Goal: Task Accomplishment & Management: Manage account settings

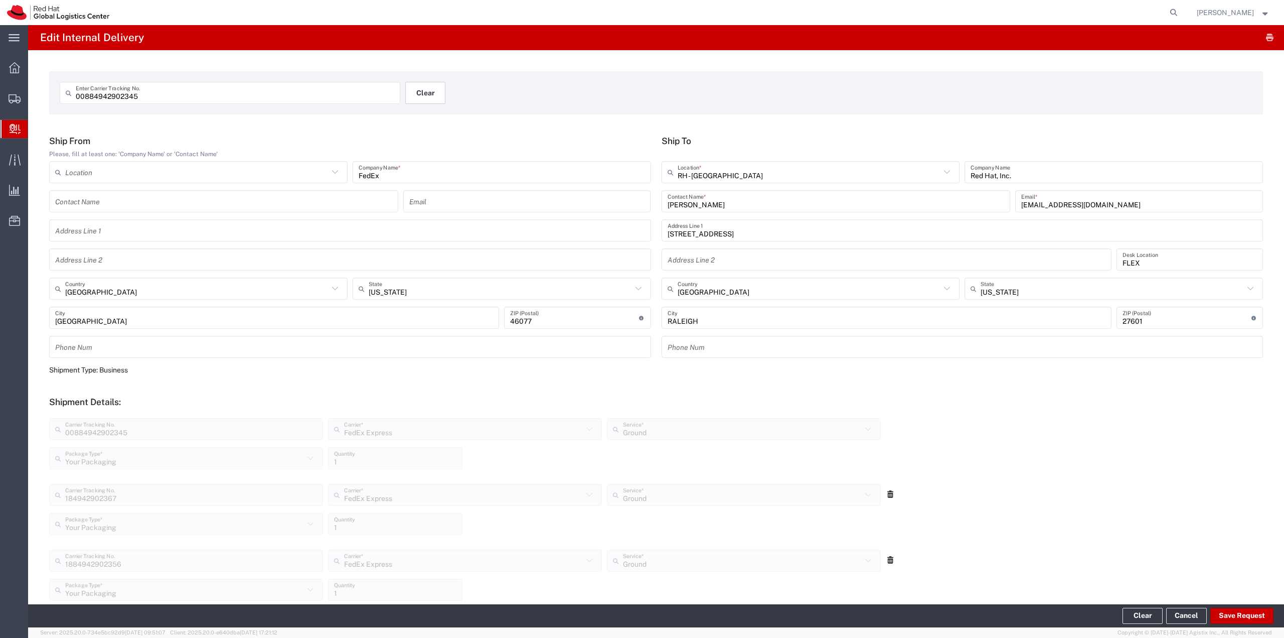
click at [419, 89] on button "Clear" at bounding box center [425, 93] width 40 height 22
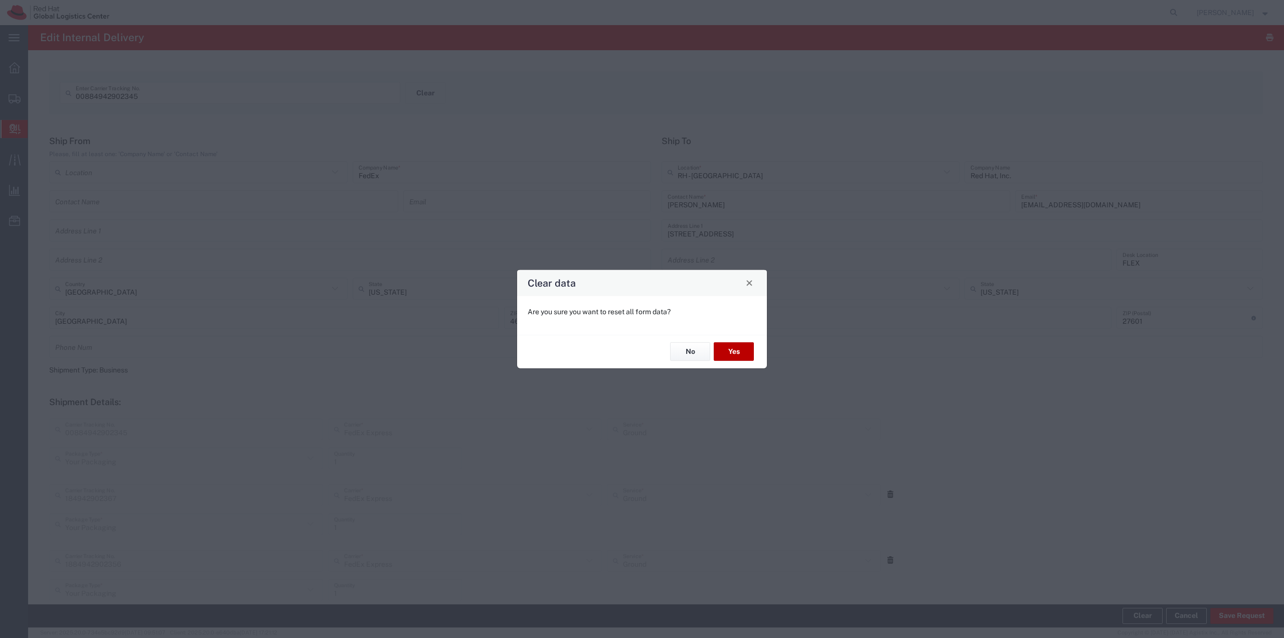
click at [743, 353] on button "Yes" at bounding box center [734, 351] width 40 height 19
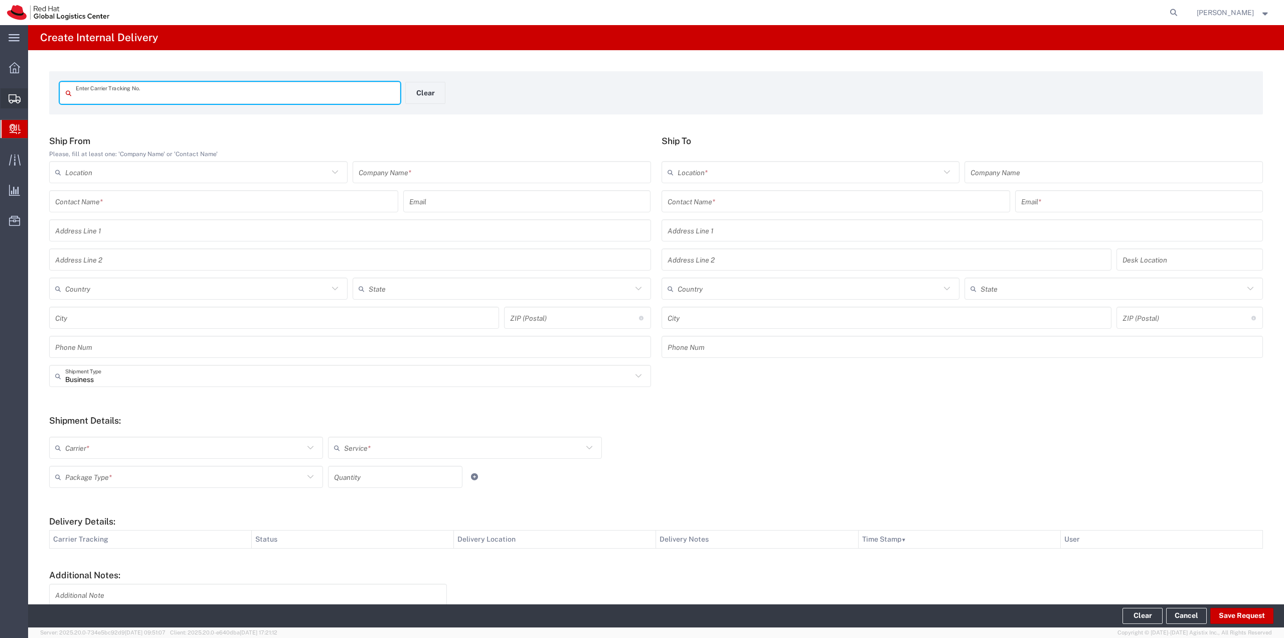
click at [0, 0] on span "Shipment Manager" at bounding box center [0, 0] width 0 height 0
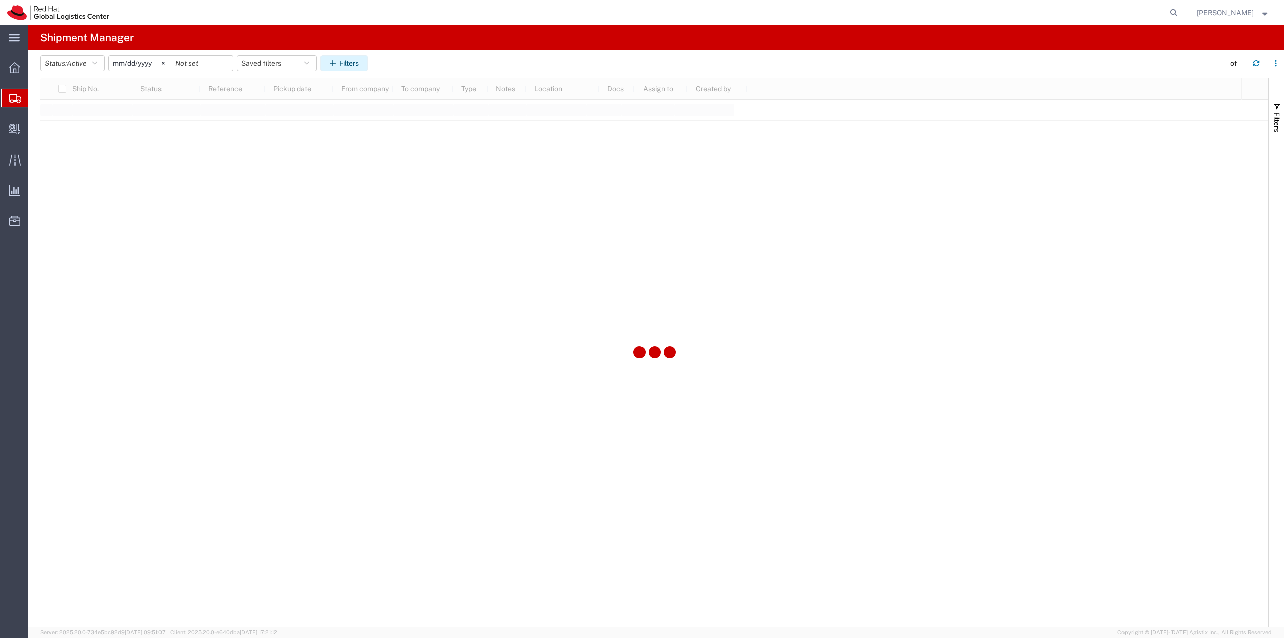
click at [343, 61] on button "Filters" at bounding box center [344, 63] width 47 height 16
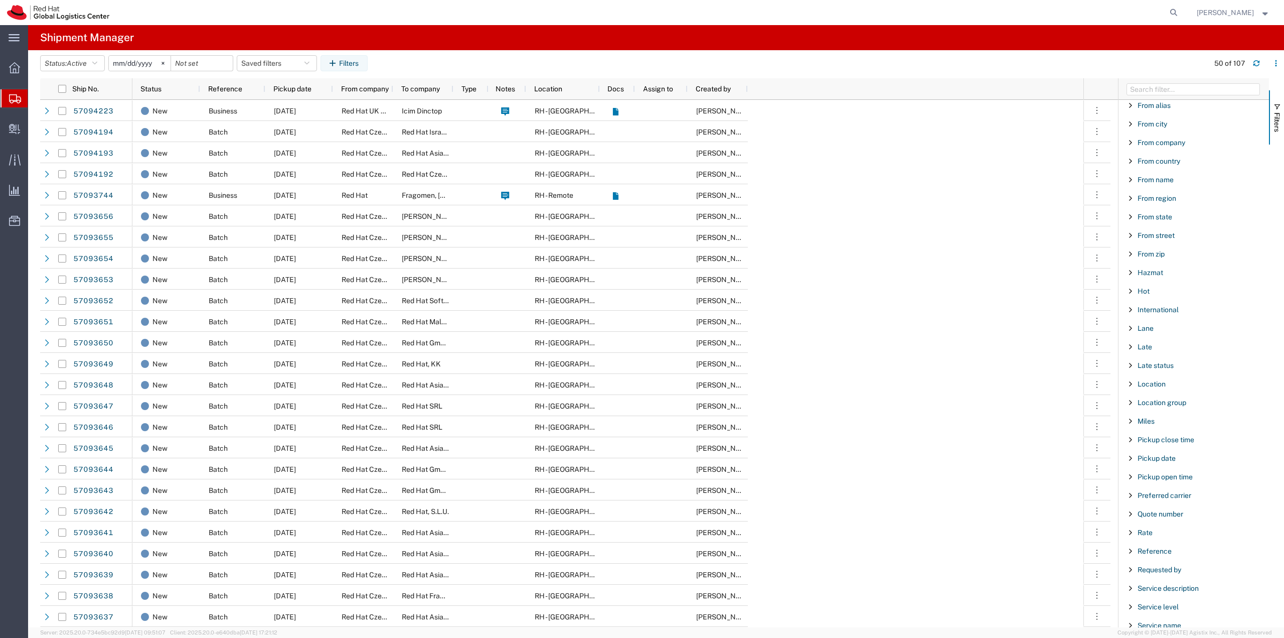
scroll to position [602, 0]
click at [1153, 364] on span "Ship No." at bounding box center [1151, 361] width 27 height 8
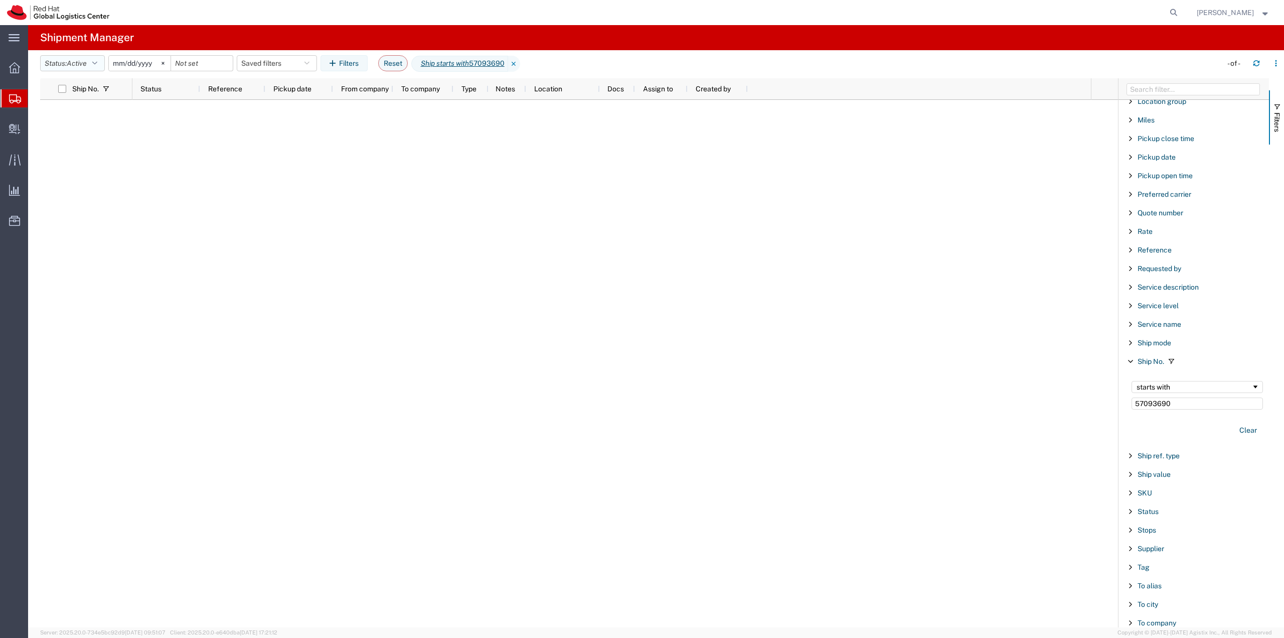
type input "57093690"
click at [93, 66] on button "Status: Active" at bounding box center [72, 63] width 65 height 16
click at [81, 116] on span "All" at bounding box center [99, 116] width 117 height 16
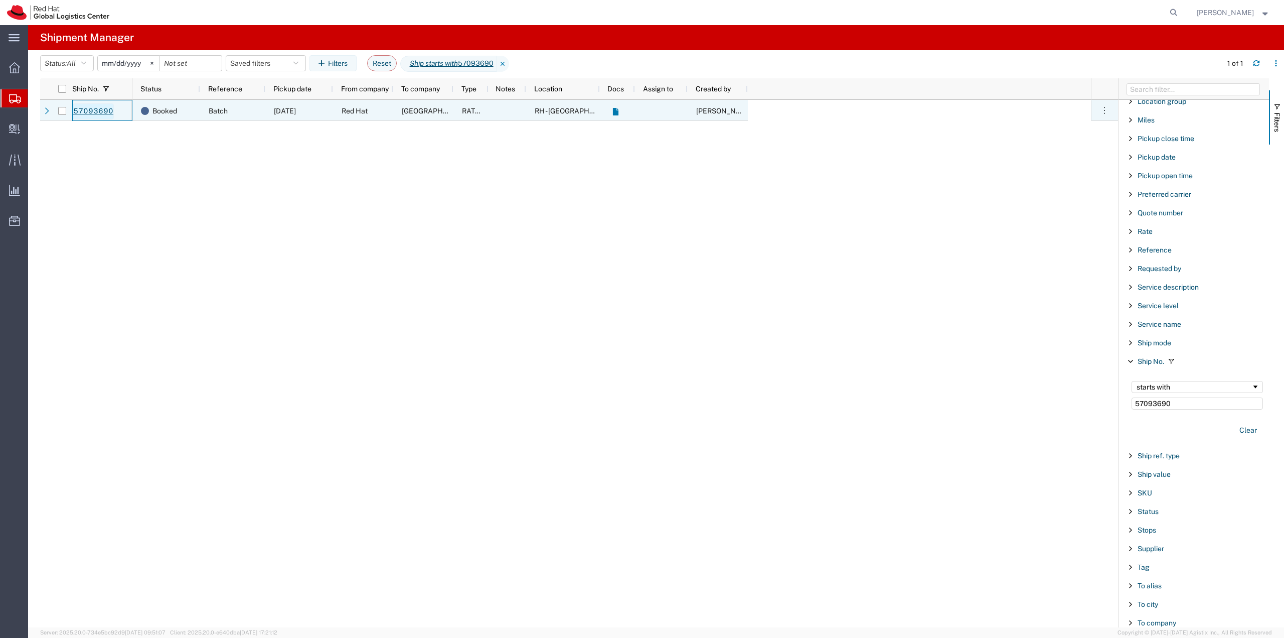
click at [89, 112] on link "57093690" at bounding box center [93, 111] width 41 height 16
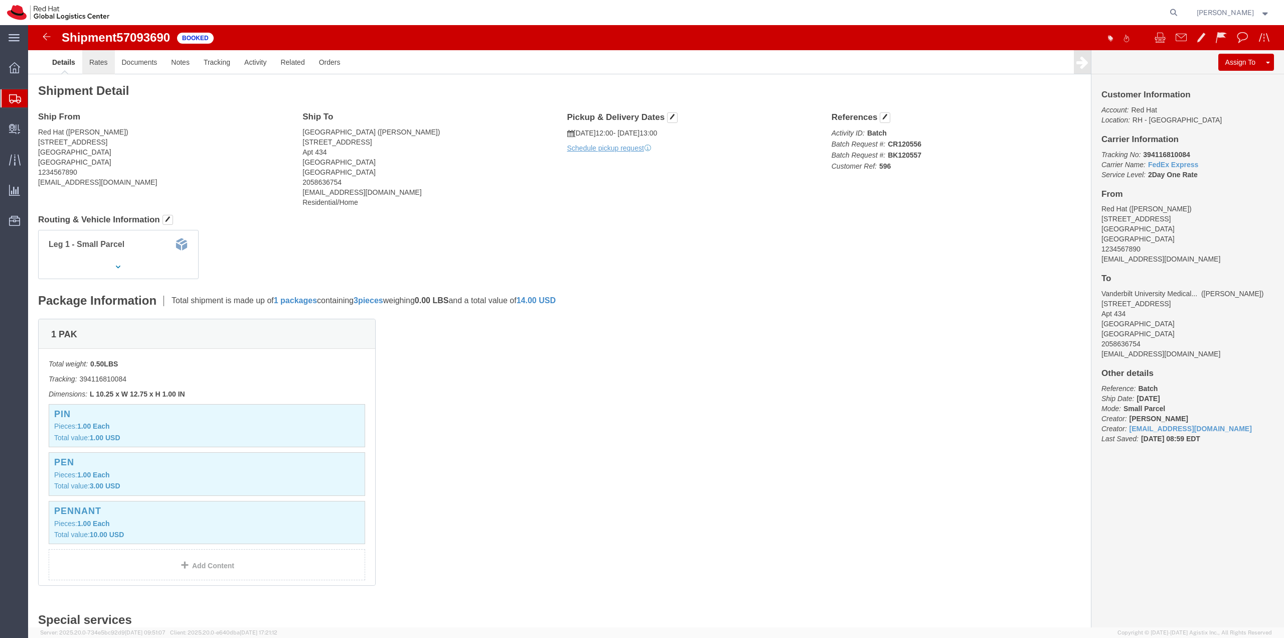
click link "Rates"
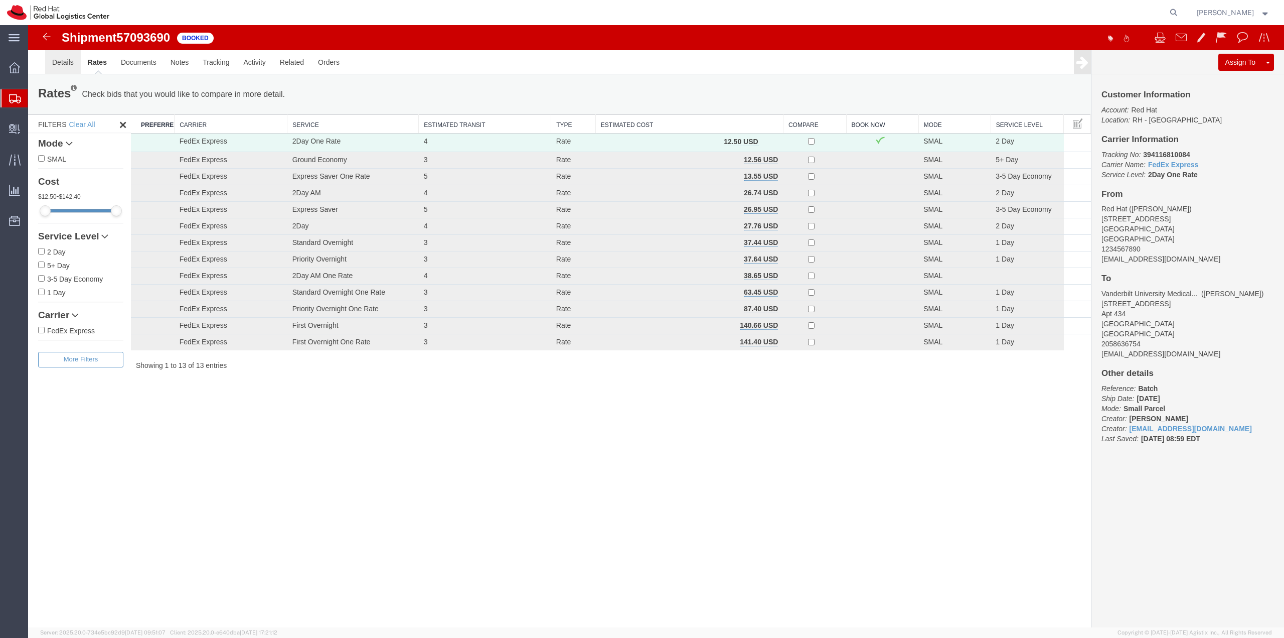
click at [69, 65] on link "Details" at bounding box center [63, 62] width 36 height 24
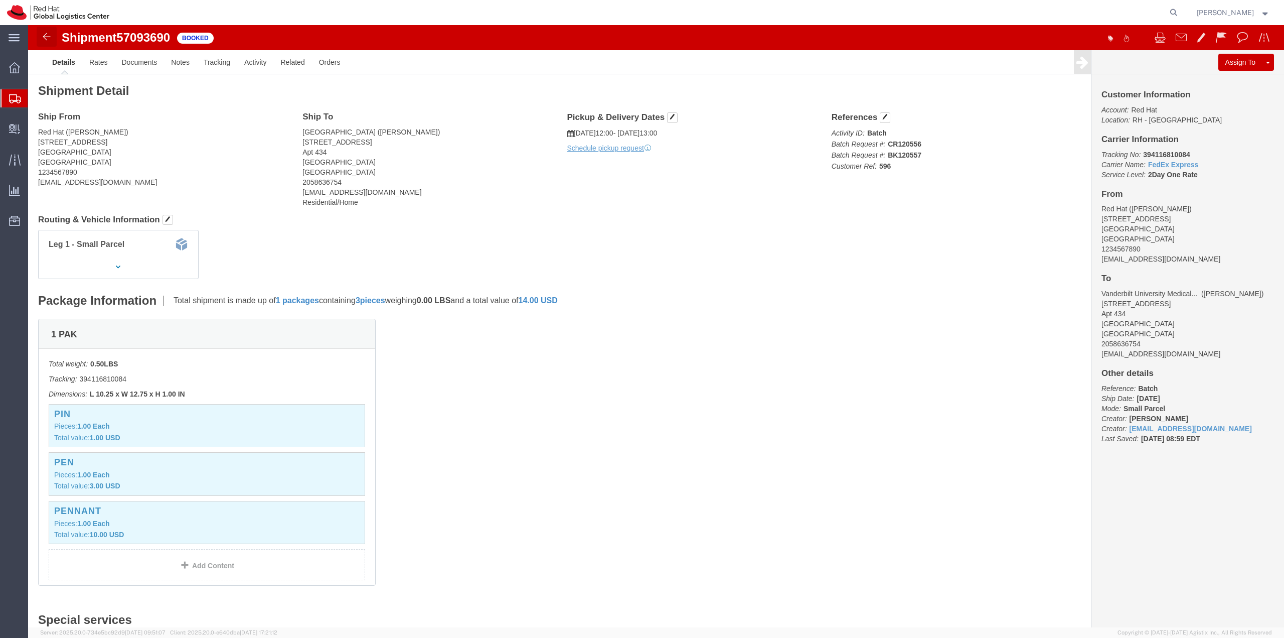
click img
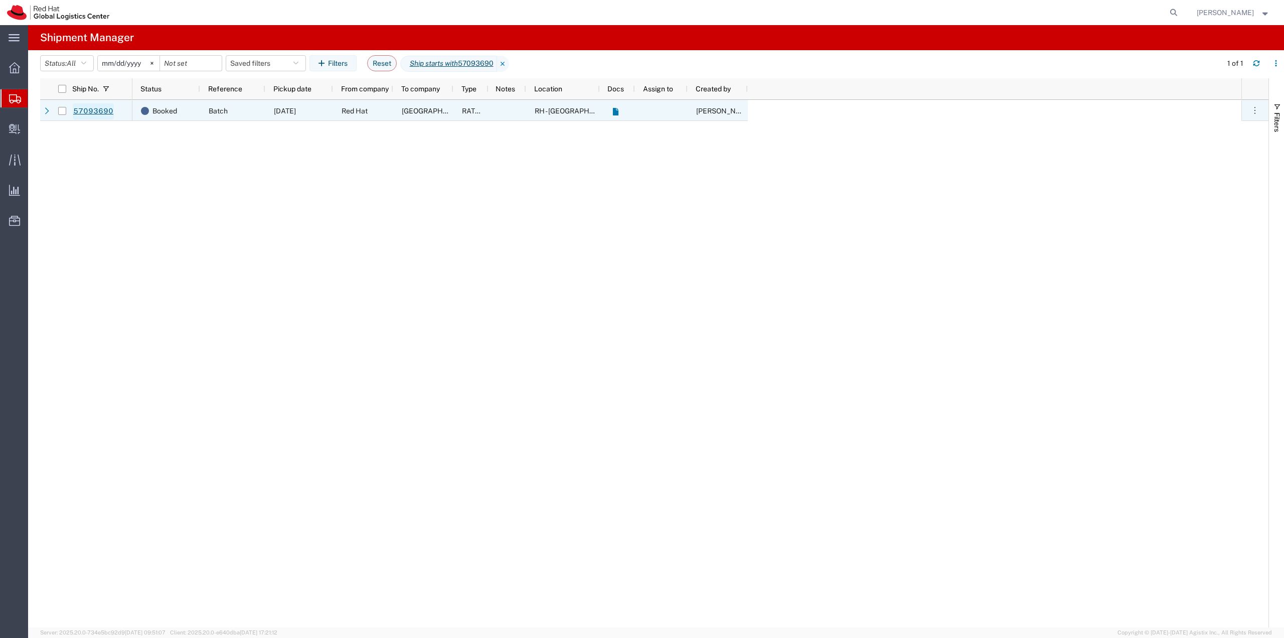
click at [109, 107] on link "57093690" at bounding box center [93, 111] width 41 height 16
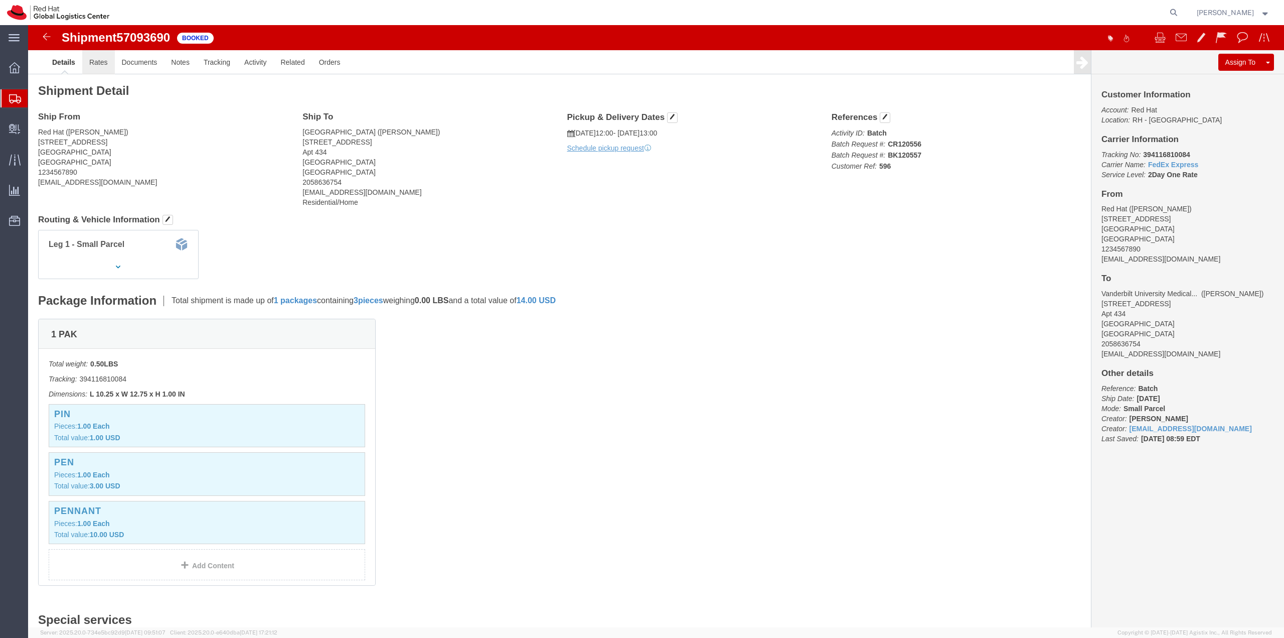
click link "Rates"
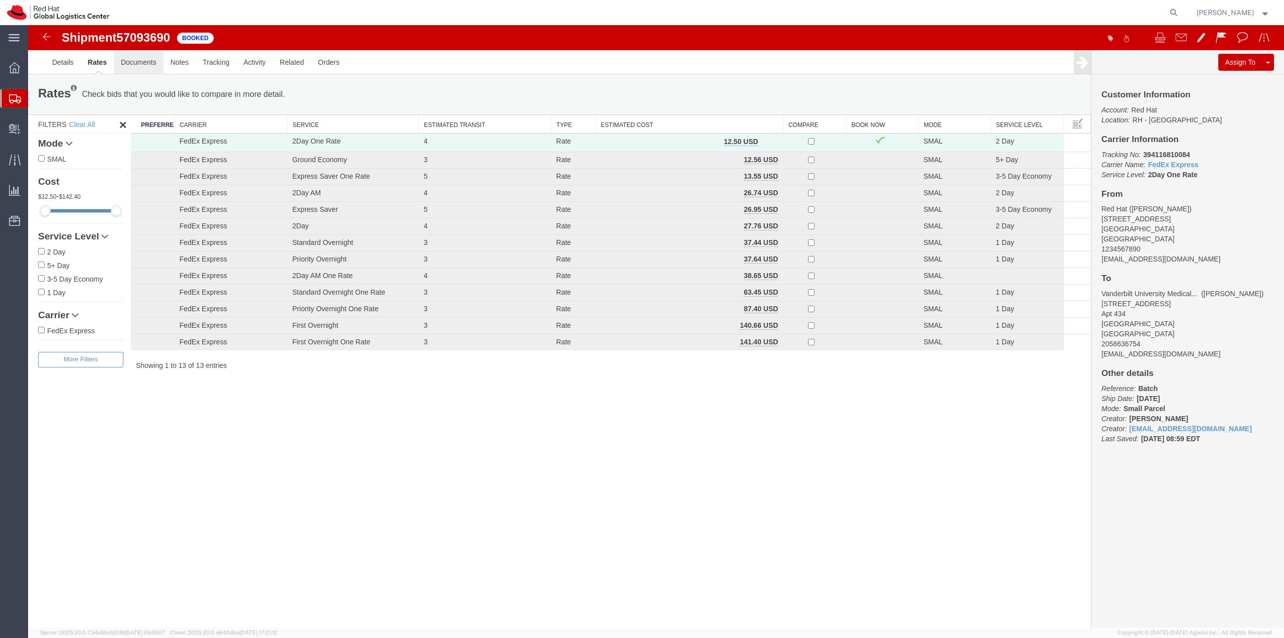
click at [128, 62] on link "Documents" at bounding box center [139, 62] width 50 height 24
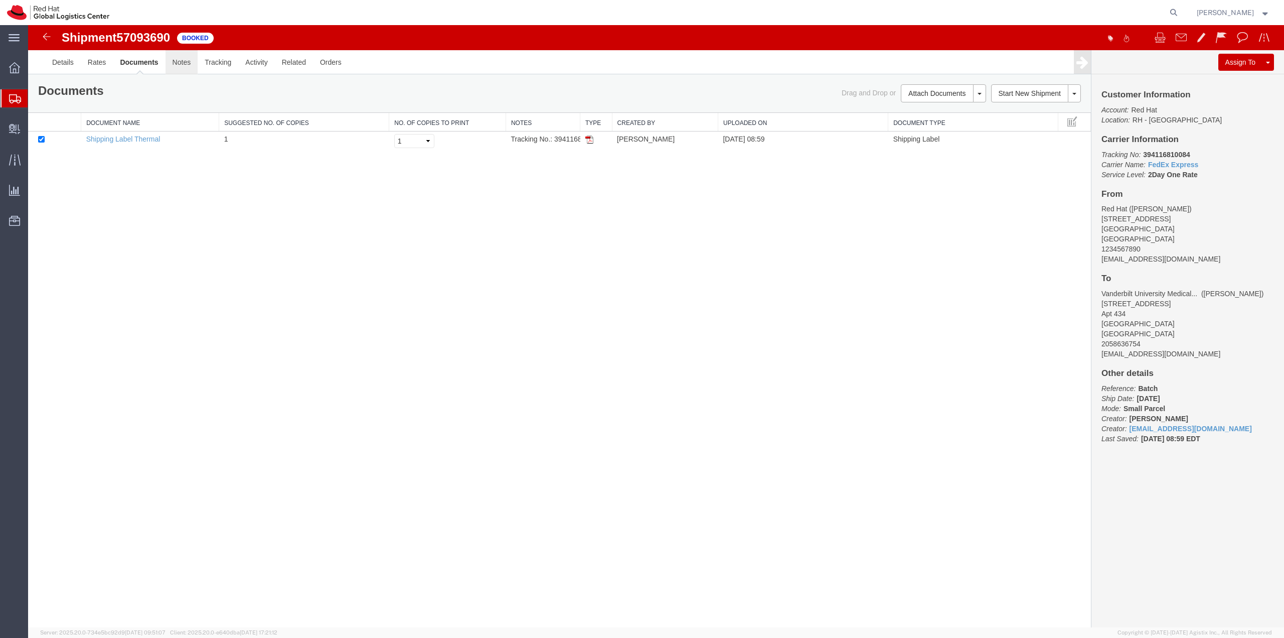
click at [173, 72] on link "Notes" at bounding box center [182, 62] width 33 height 24
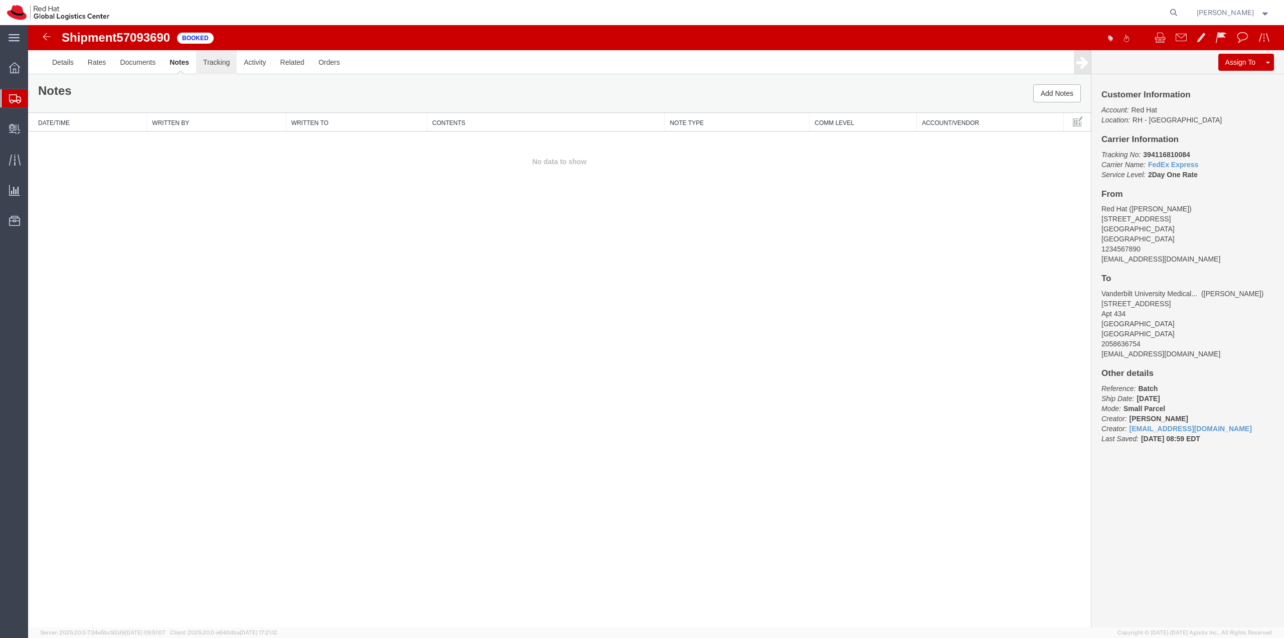
click at [218, 65] on link "Tracking" at bounding box center [216, 62] width 41 height 24
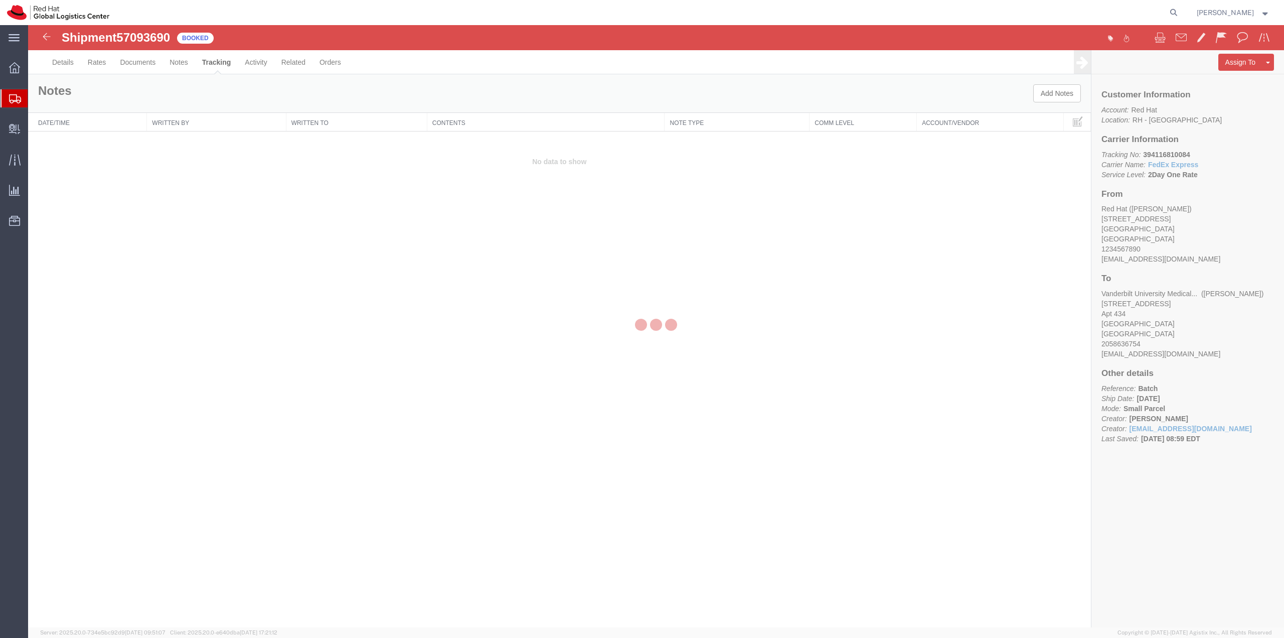
click at [247, 66] on div at bounding box center [656, 326] width 1256 height 602
click at [261, 60] on div at bounding box center [656, 326] width 1256 height 602
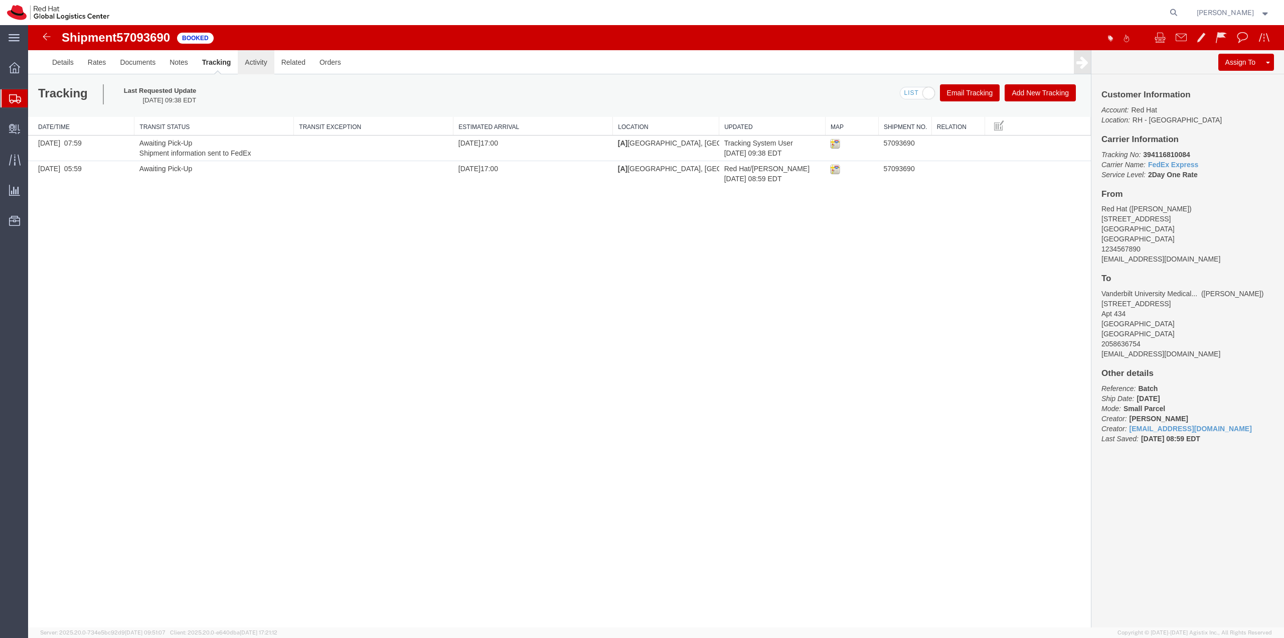
click at [261, 60] on link "Activity" at bounding box center [256, 62] width 36 height 24
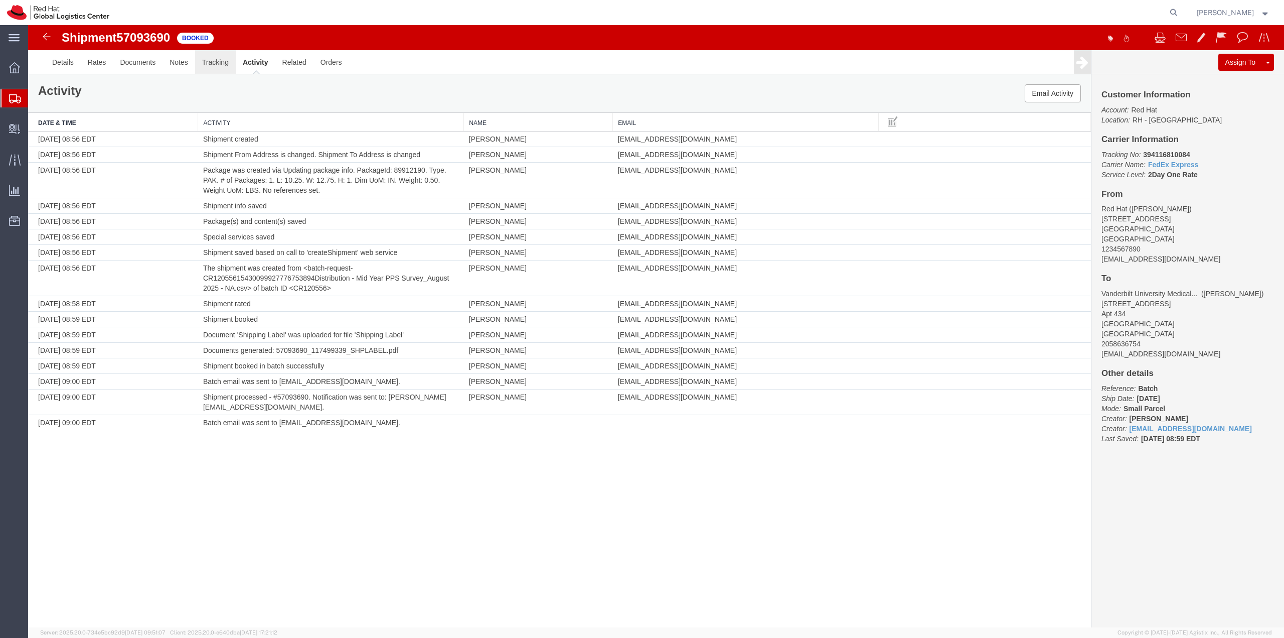
click at [221, 65] on link "Tracking" at bounding box center [215, 62] width 41 height 24
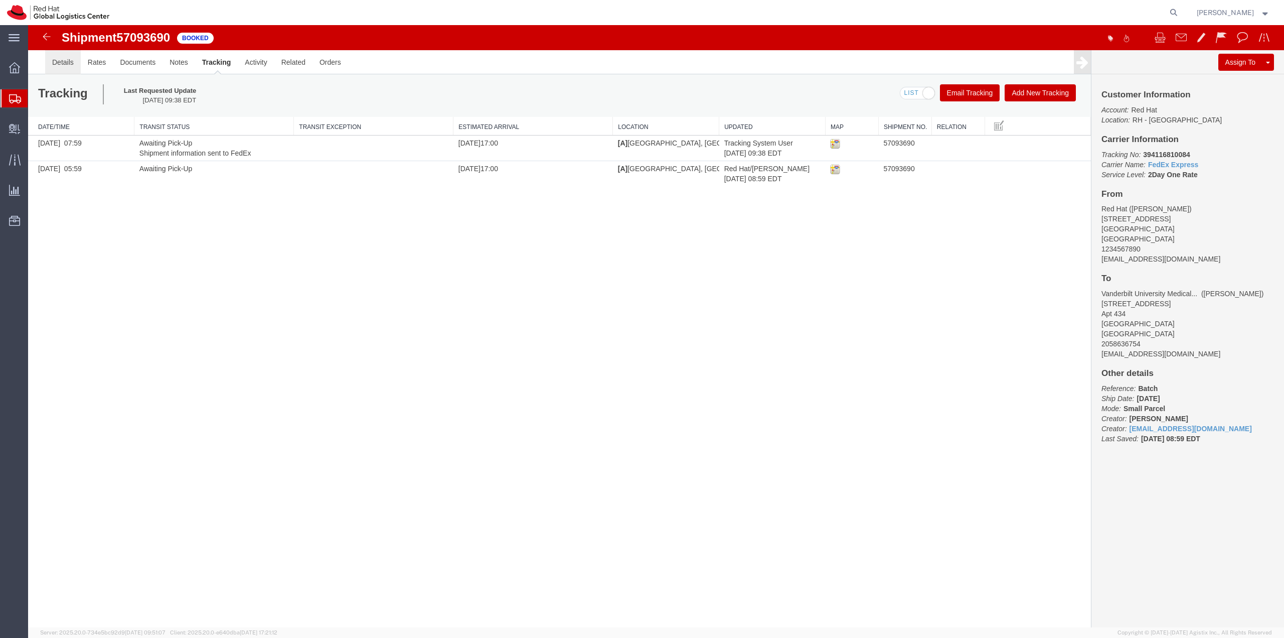
click at [67, 59] on link "Details" at bounding box center [63, 62] width 36 height 24
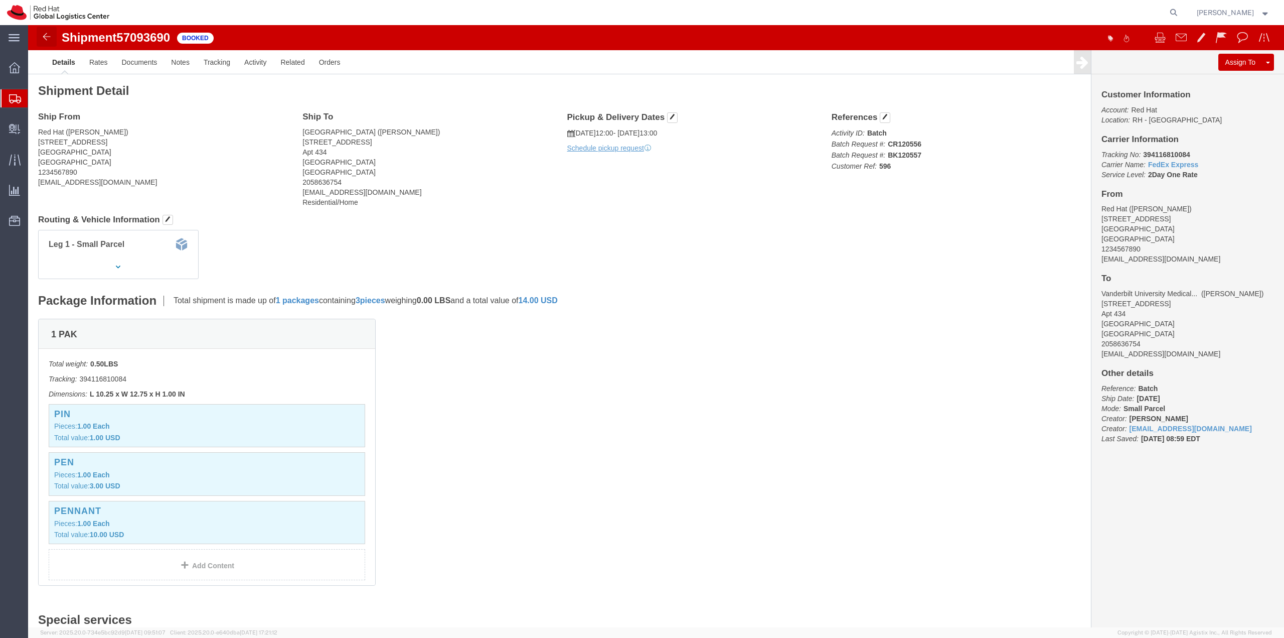
click img
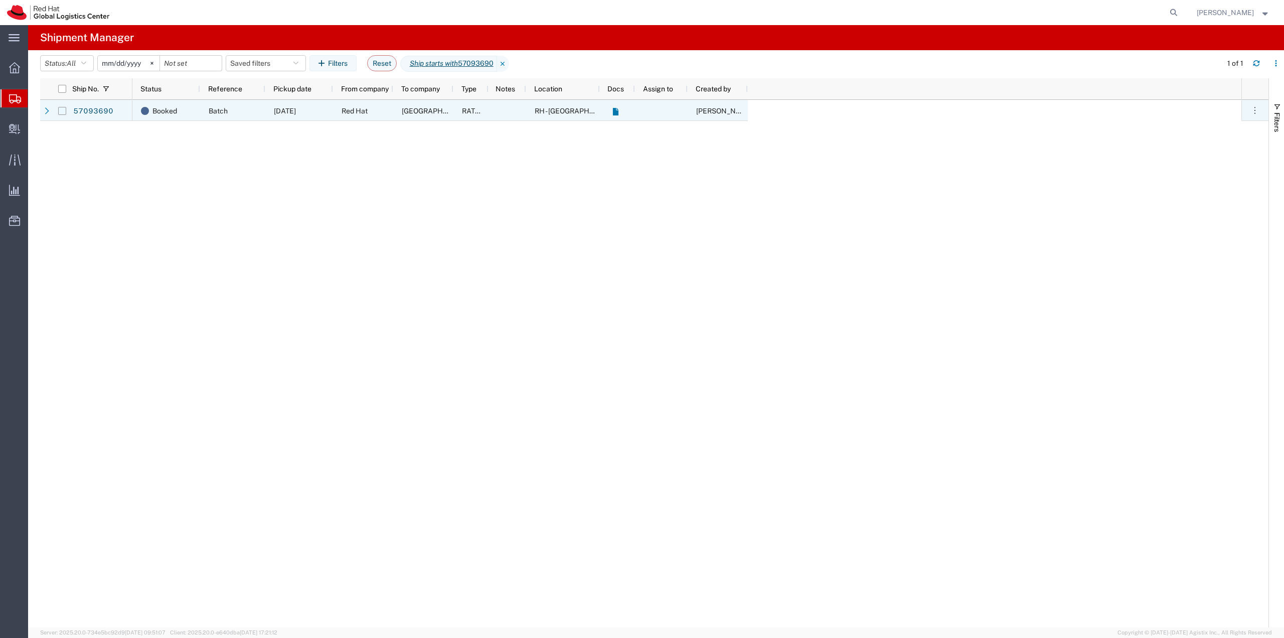
click at [62, 112] on input "Press Space to toggle row selection (unchecked)" at bounding box center [62, 111] width 8 height 8
checkbox input "true"
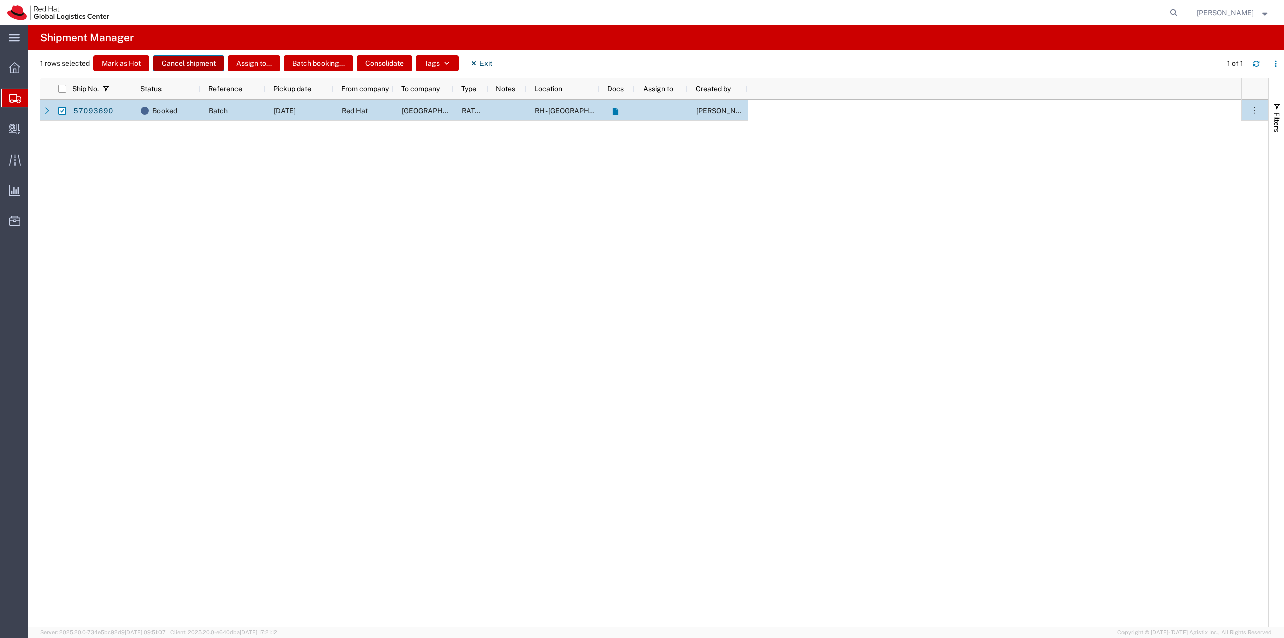
click at [171, 66] on button "Cancel shipment" at bounding box center [188, 63] width 71 height 16
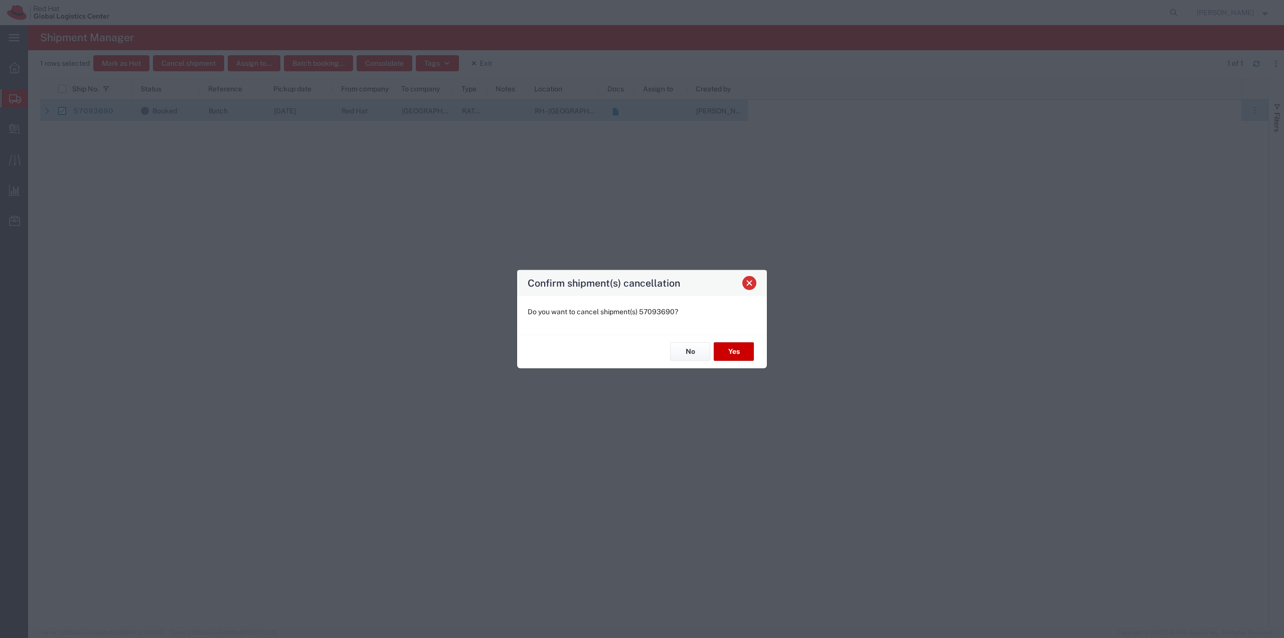
click at [752, 284] on span "Close" at bounding box center [749, 282] width 7 height 7
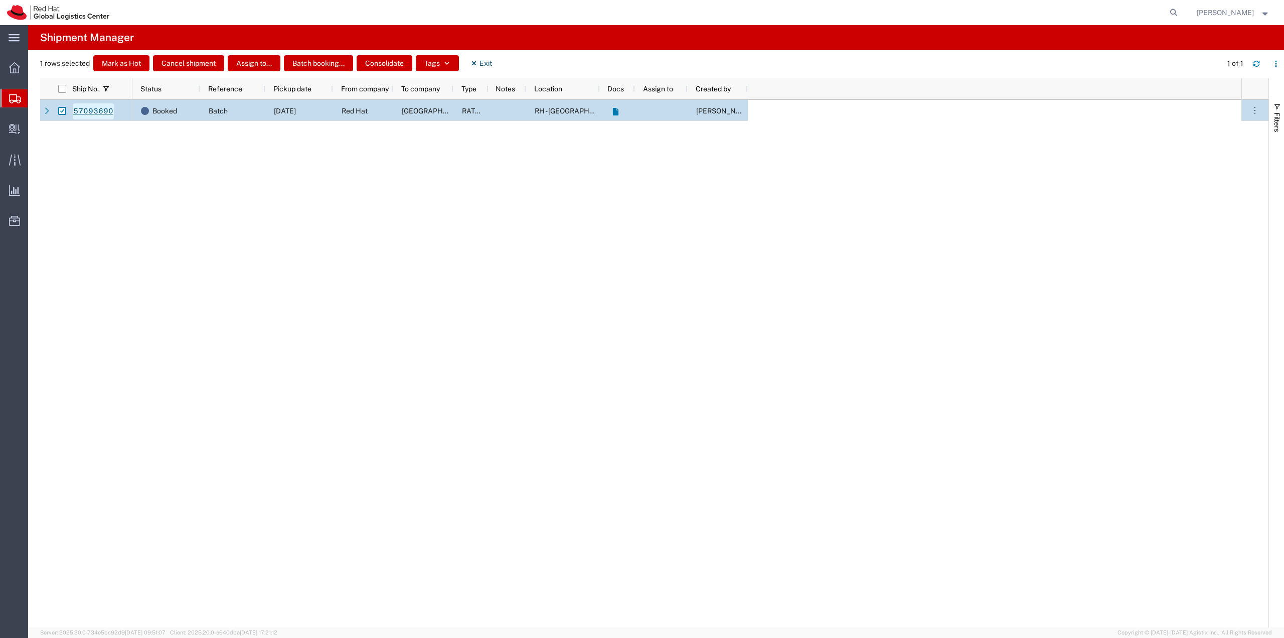
click at [91, 112] on link "57093690" at bounding box center [93, 111] width 41 height 16
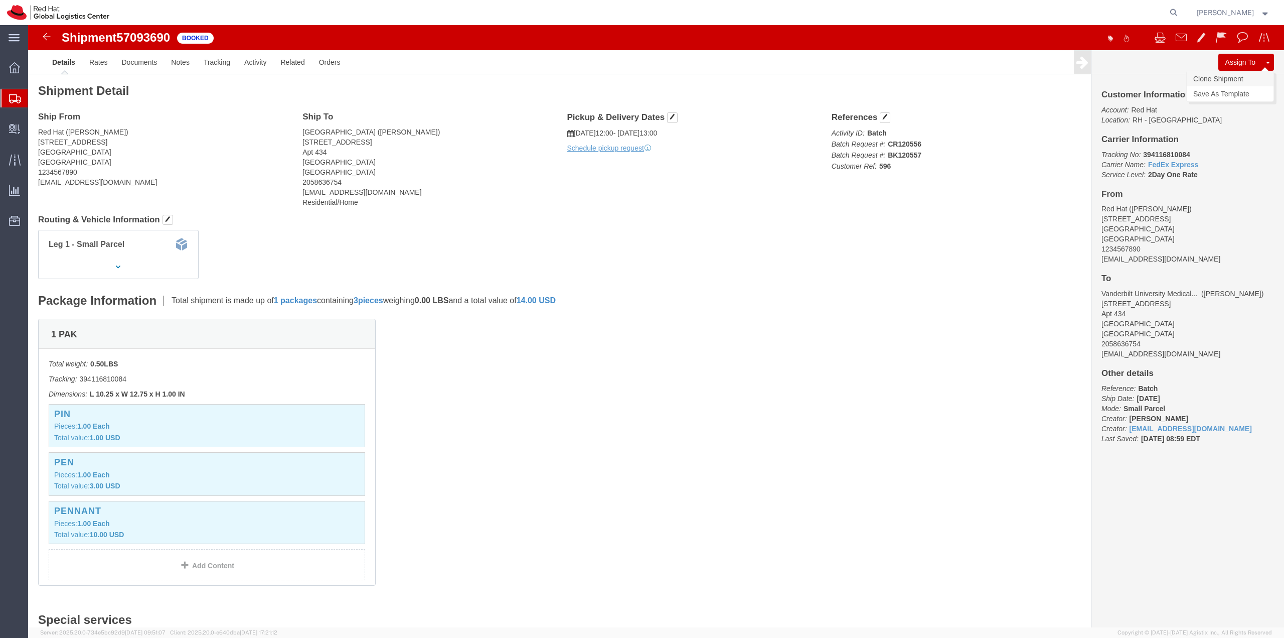
click link "Clone Shipment"
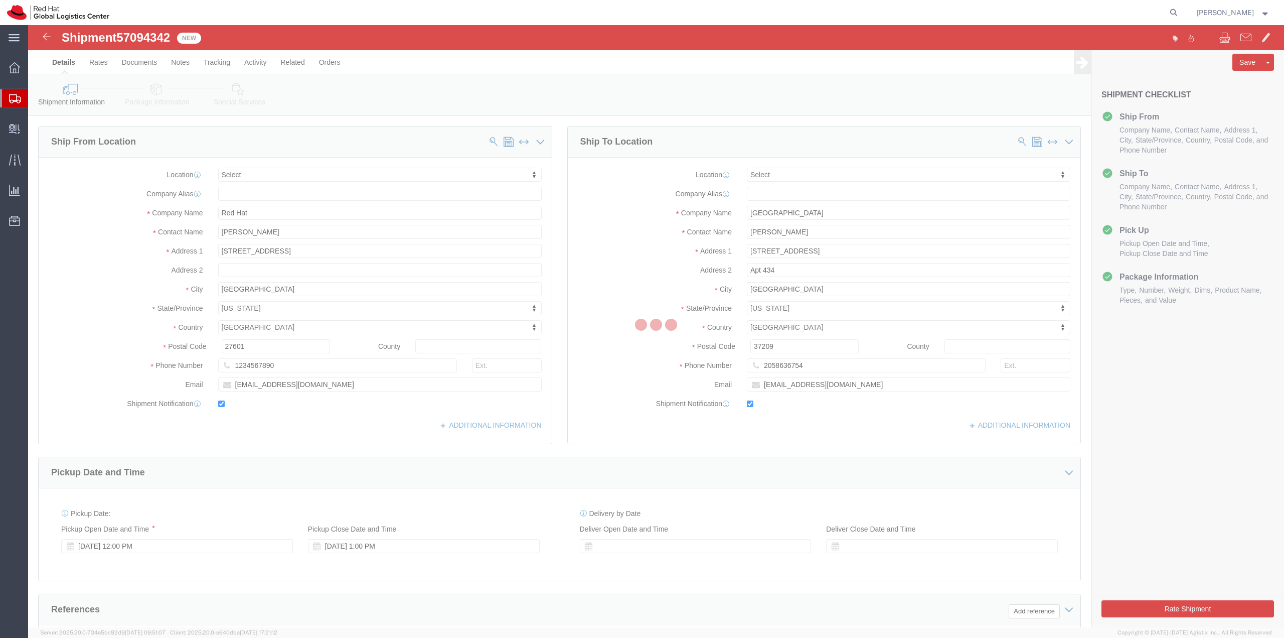
select select
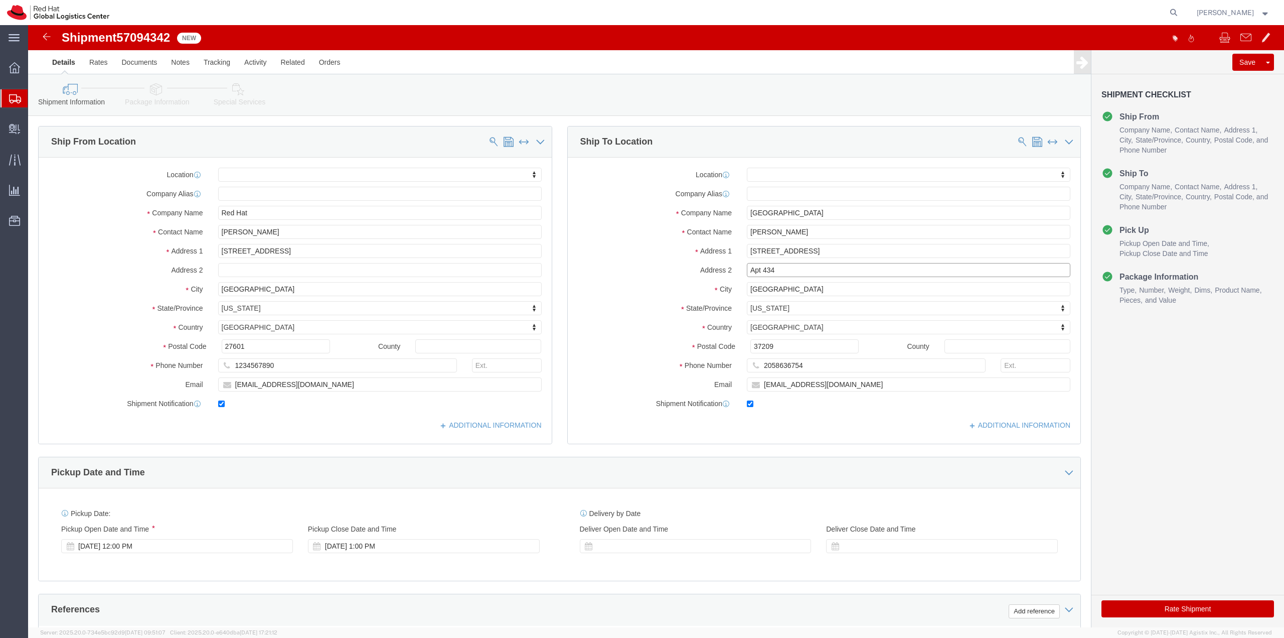
click input "Apt 434"
type input "Apt 404"
click button "Rate Shipment"
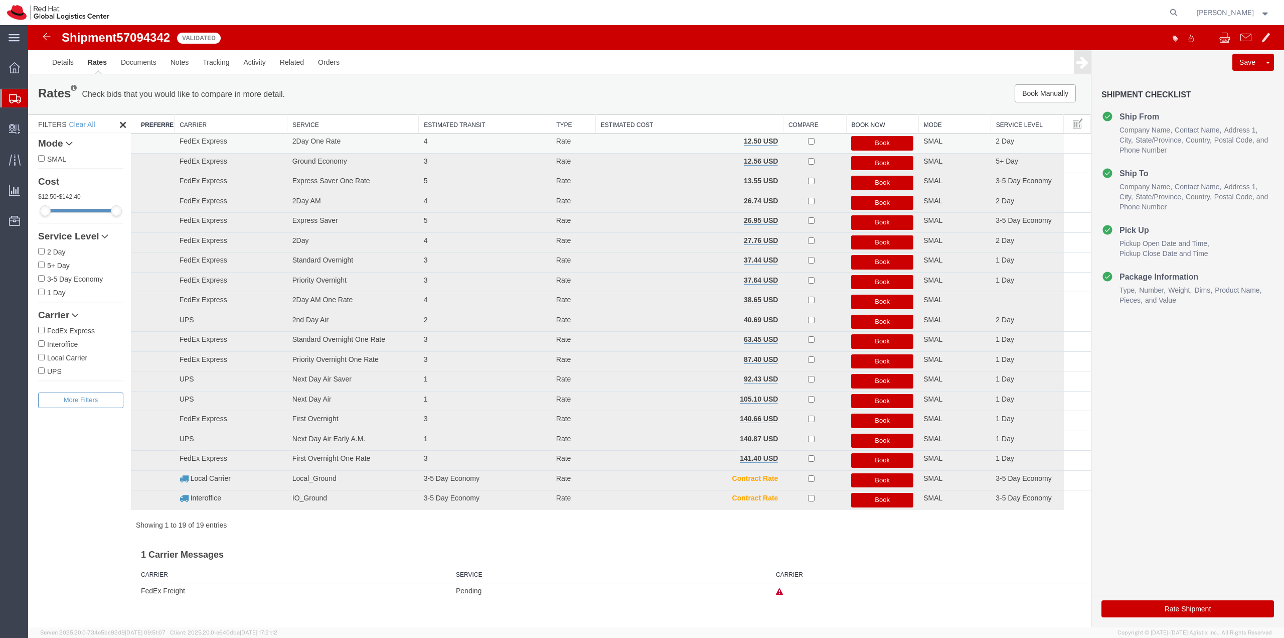
click at [864, 145] on button "Book" at bounding box center [882, 143] width 62 height 15
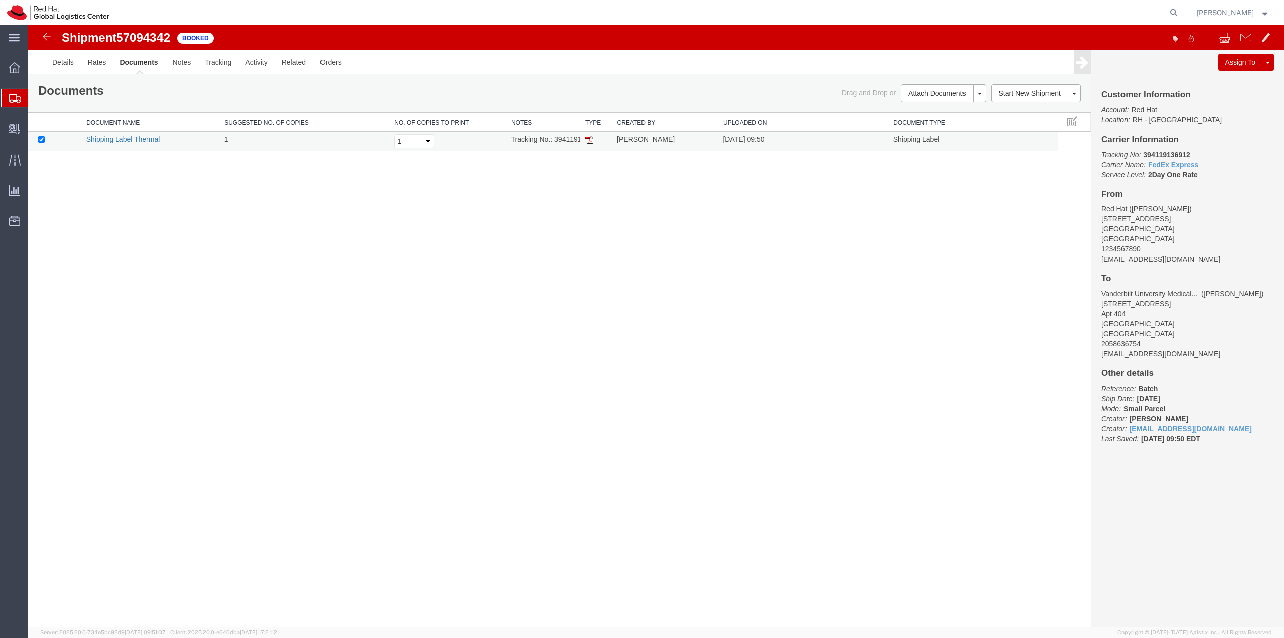
click at [102, 140] on link "Shipping Label Thermal" at bounding box center [123, 139] width 74 height 8
click at [52, 68] on link "Details" at bounding box center [63, 62] width 36 height 24
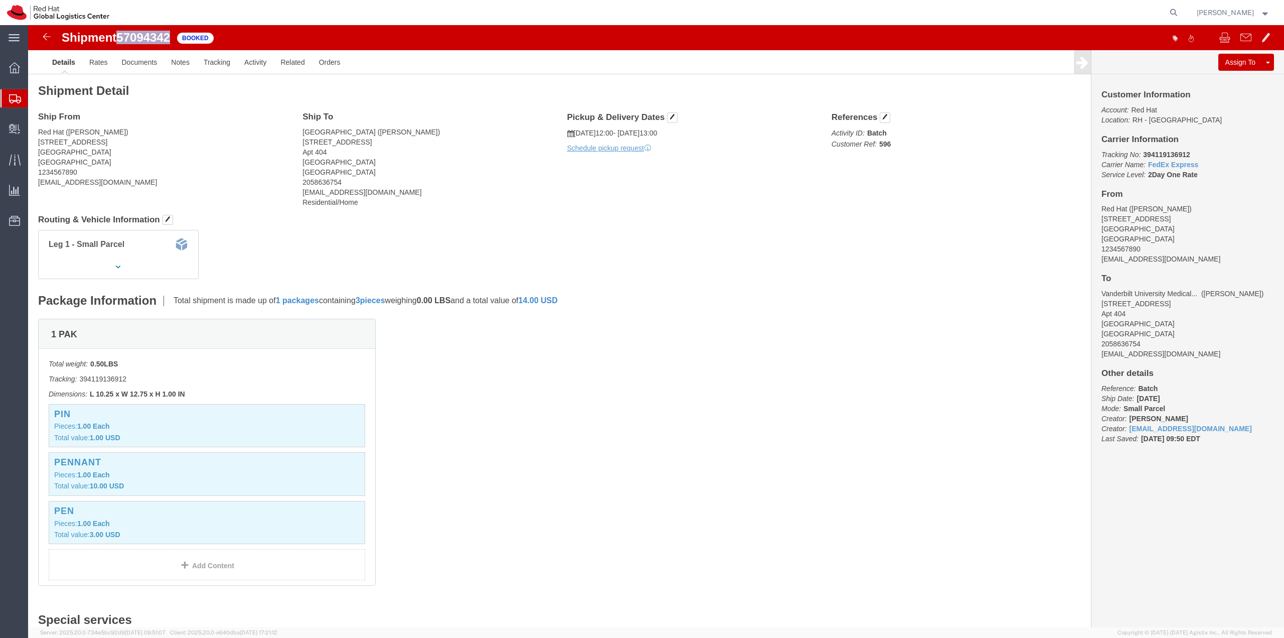
drag, startPoint x: 145, startPoint y: 13, endPoint x: 95, endPoint y: 8, distance: 50.9
click div "Shipment 57094342 1 of 1 Booked"
copy span "57094342"
click img
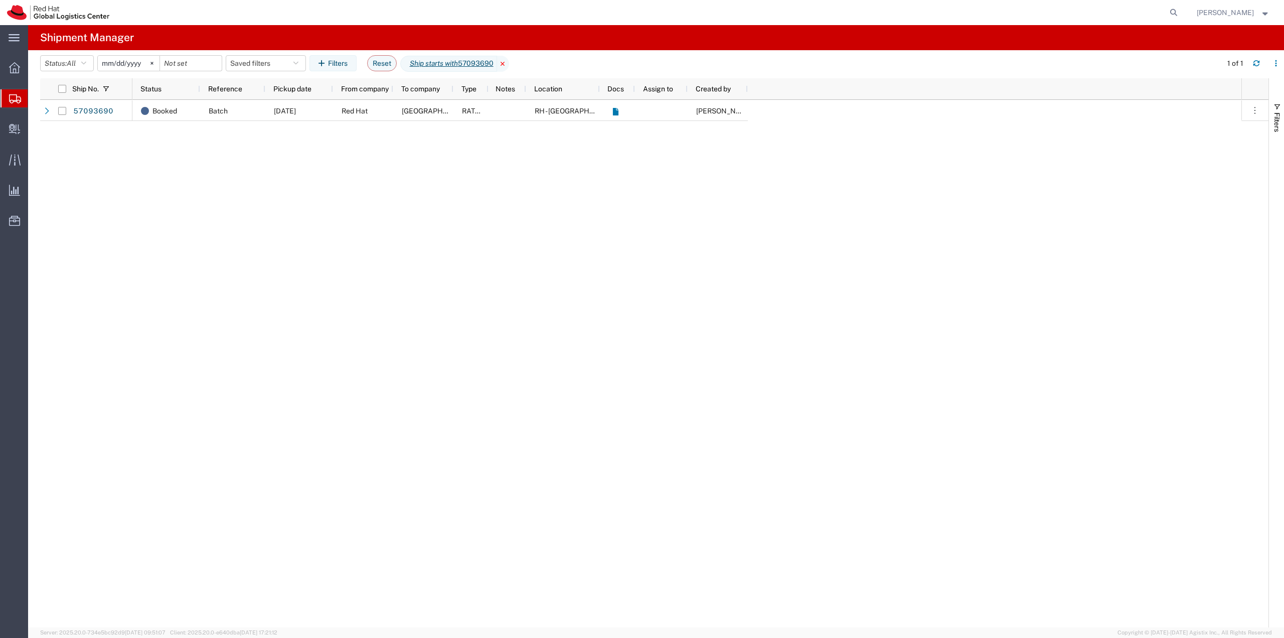
click at [509, 60] on icon at bounding box center [503, 64] width 12 height 16
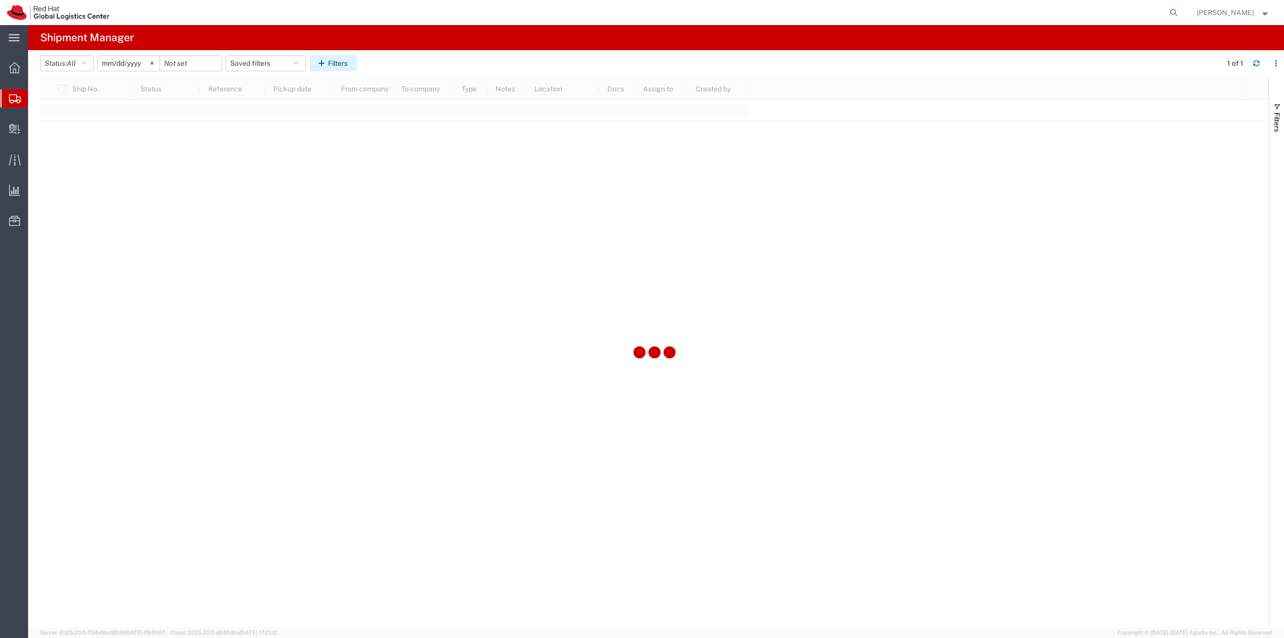
click at [343, 61] on button "Filters" at bounding box center [333, 63] width 47 height 16
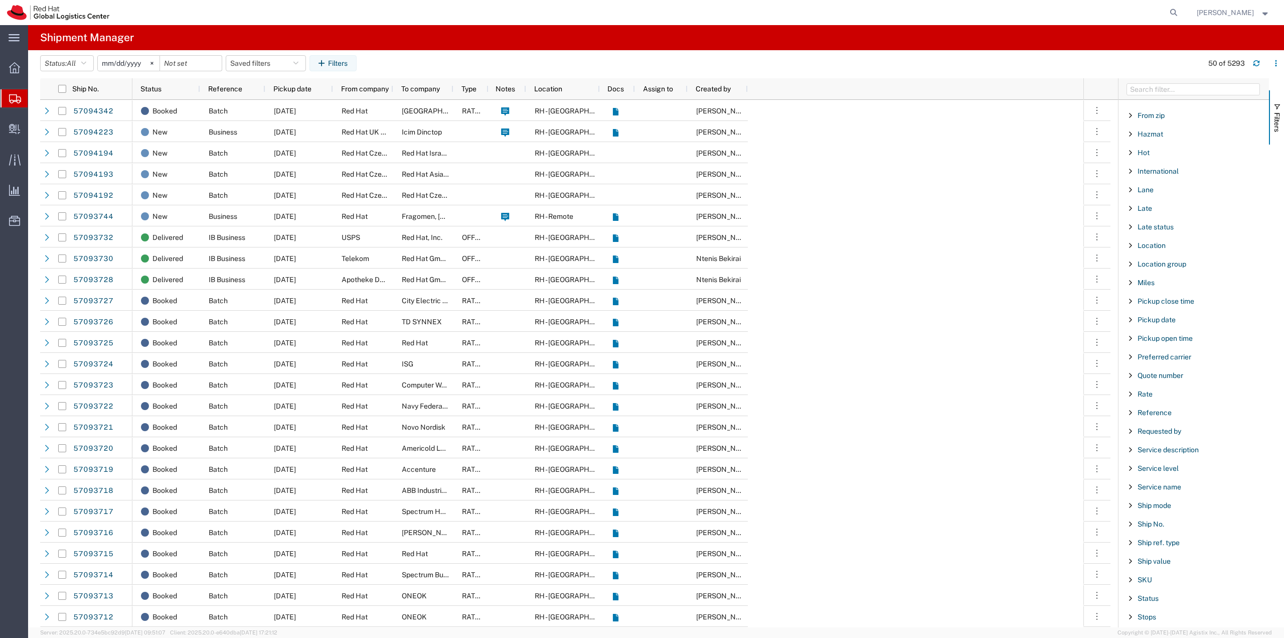
scroll to position [502, 0]
click at [1156, 464] on span "Ship No." at bounding box center [1151, 462] width 27 height 8
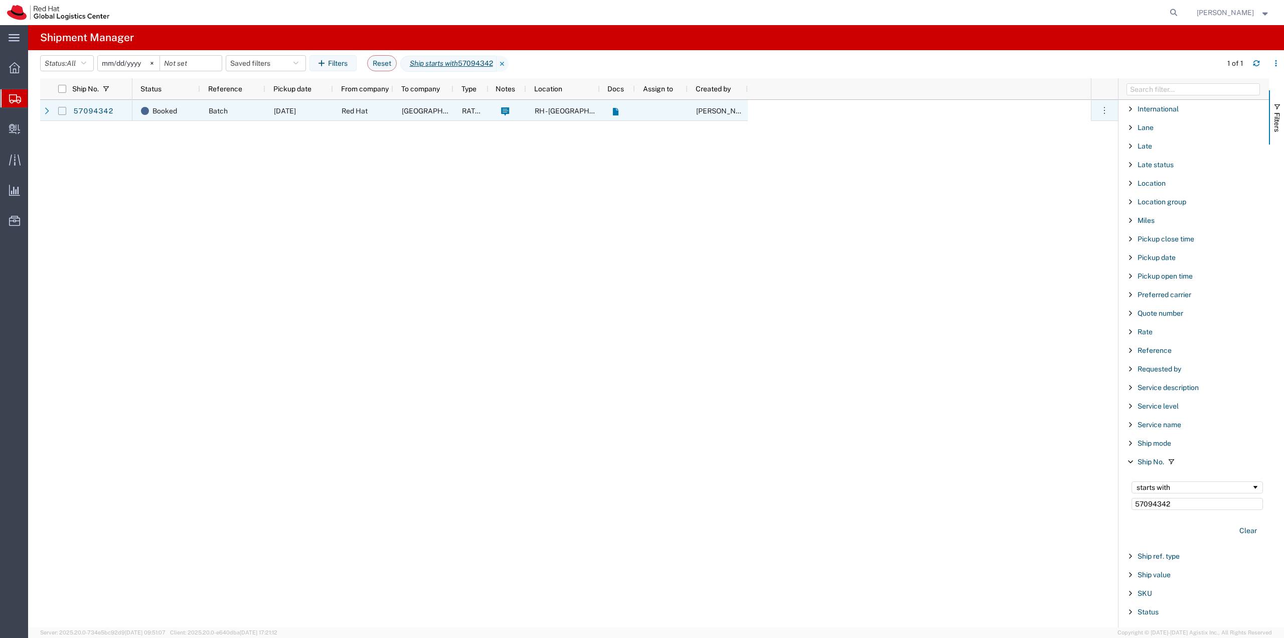
type input "57094342"
click at [62, 111] on input "Press Space to toggle row selection (unchecked)" at bounding box center [62, 111] width 8 height 8
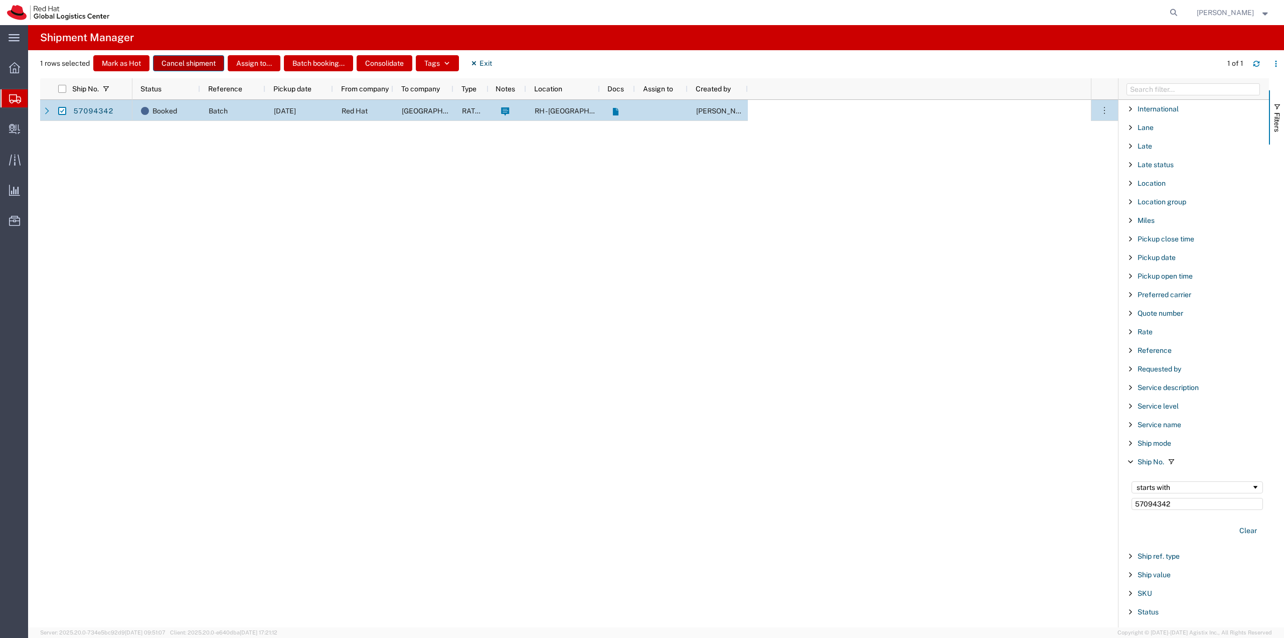
click at [190, 66] on button "Cancel shipment" at bounding box center [188, 63] width 71 height 16
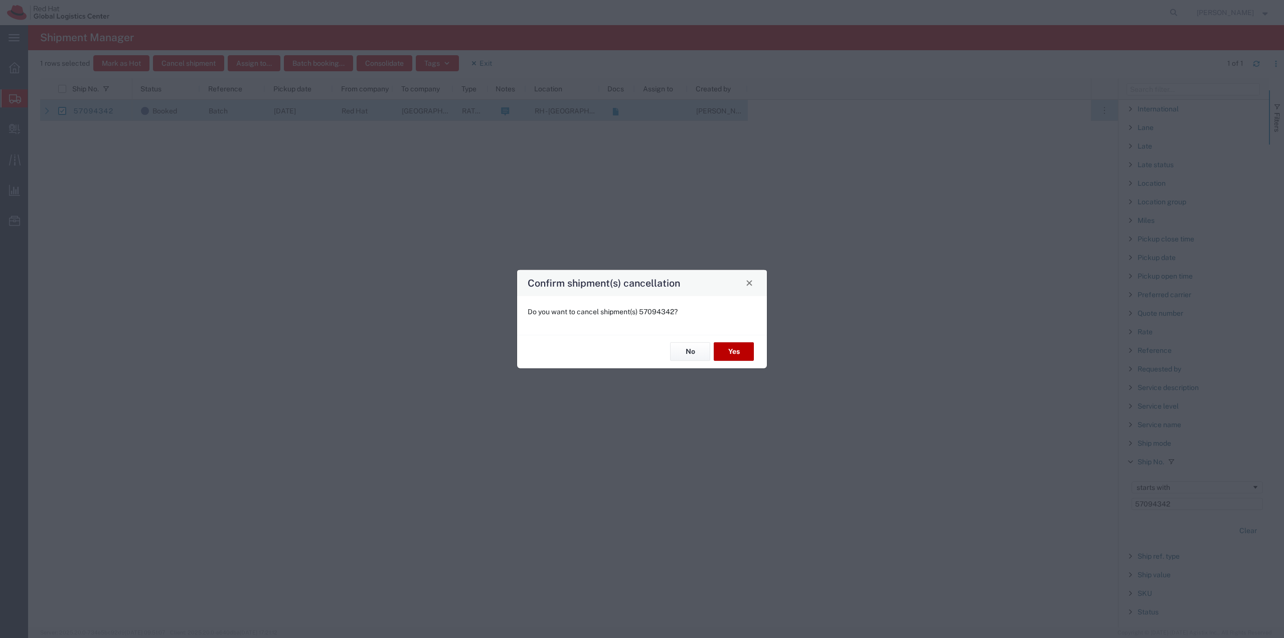
click at [728, 345] on button "Yes" at bounding box center [734, 351] width 40 height 19
checkbox input "false"
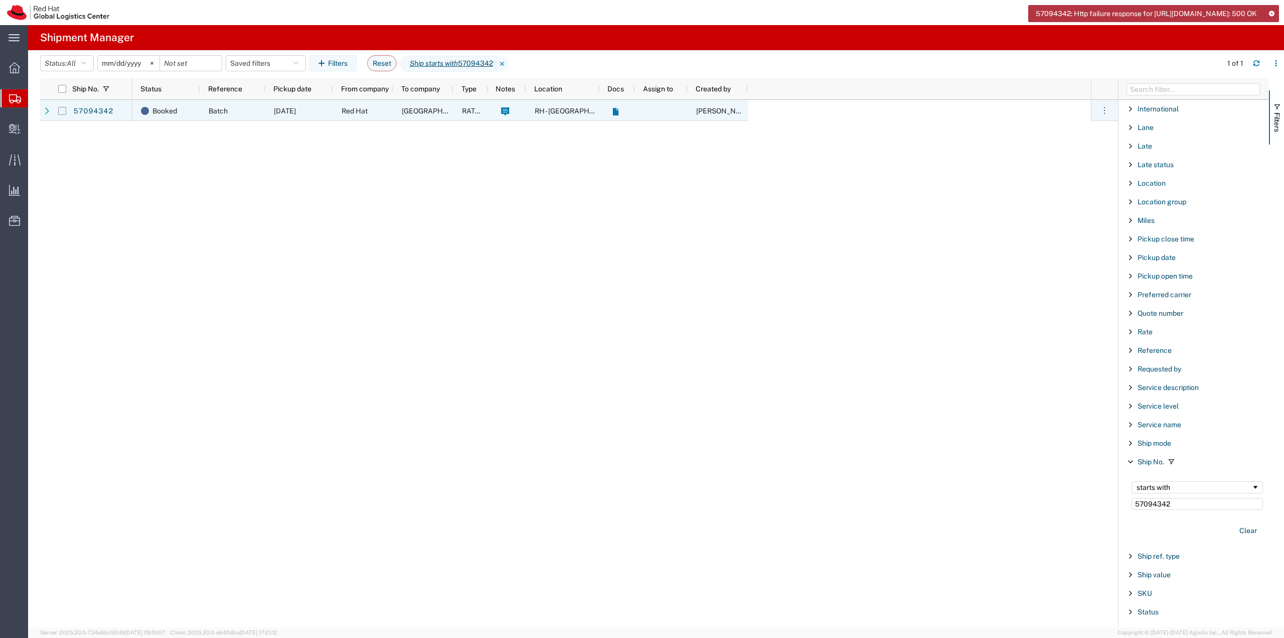
click at [65, 109] on input "Press Space to toggle row selection (unchecked)" at bounding box center [62, 111] width 8 height 8
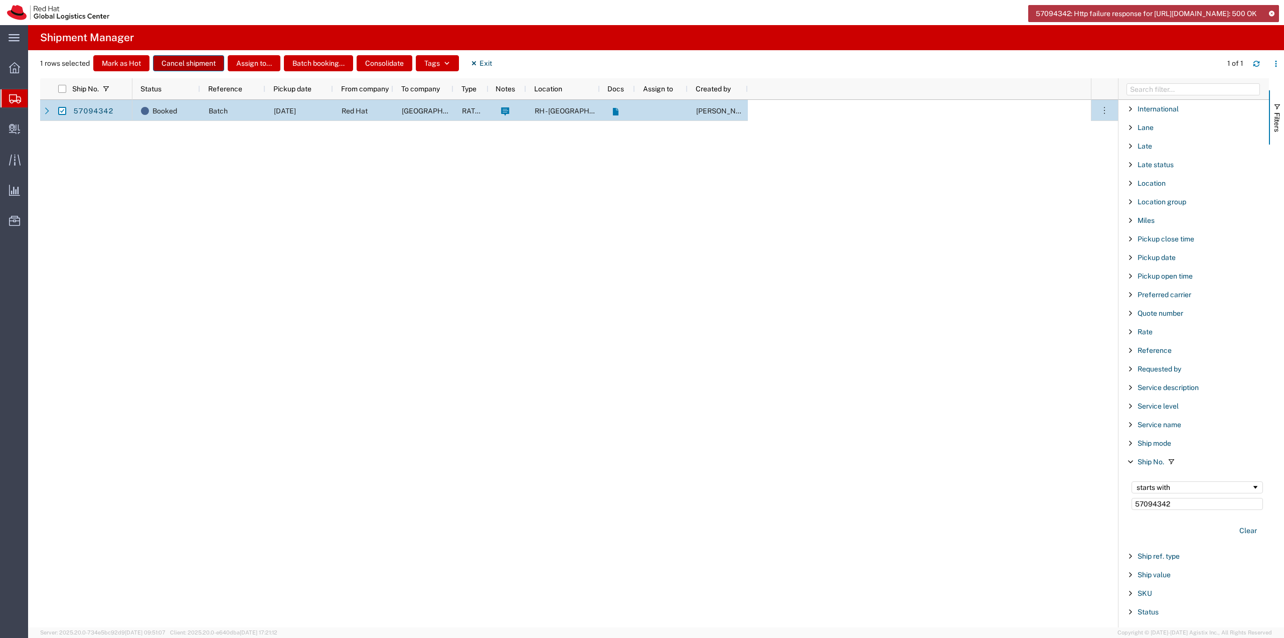
click at [191, 64] on button "Cancel shipment" at bounding box center [188, 63] width 71 height 16
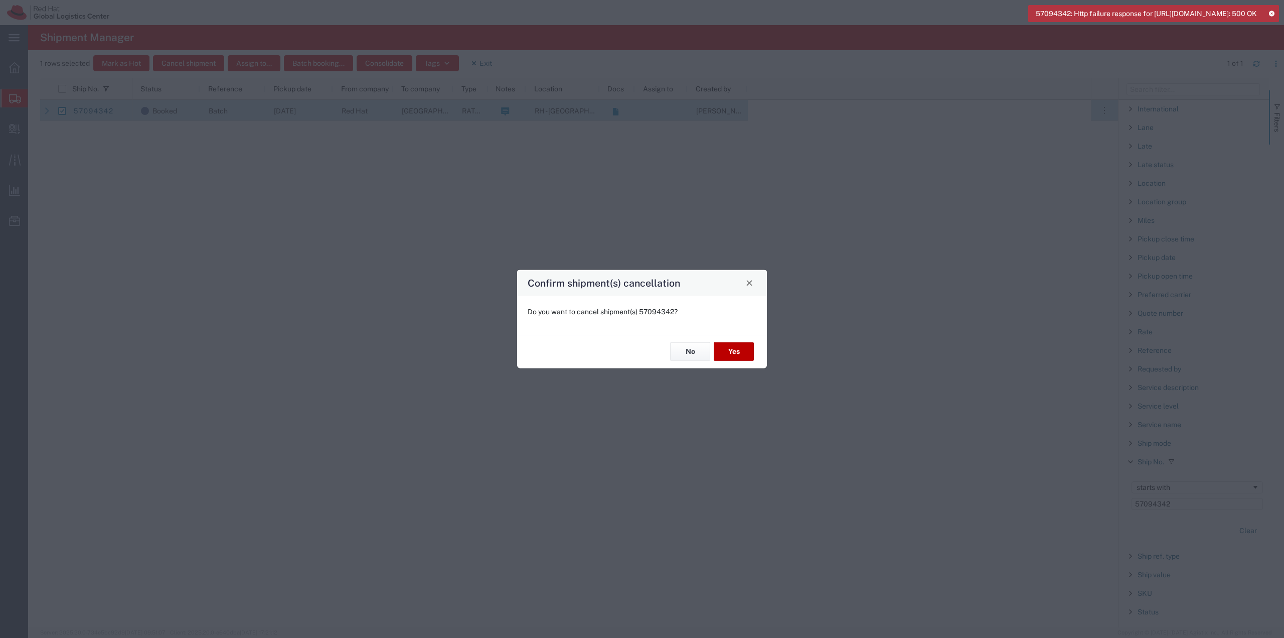
click at [738, 351] on button "Yes" at bounding box center [734, 351] width 40 height 19
checkbox input "false"
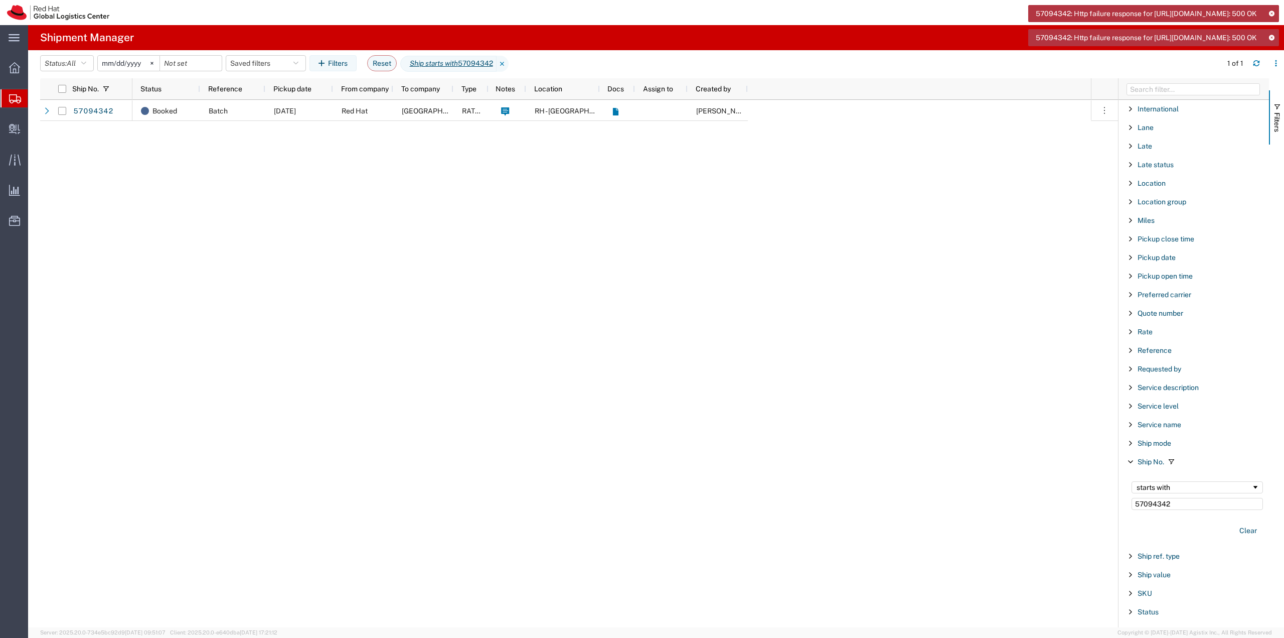
click at [1272, 40] on icon at bounding box center [1271, 38] width 7 height 6
click at [1274, 14] on icon at bounding box center [1271, 14] width 7 height 6
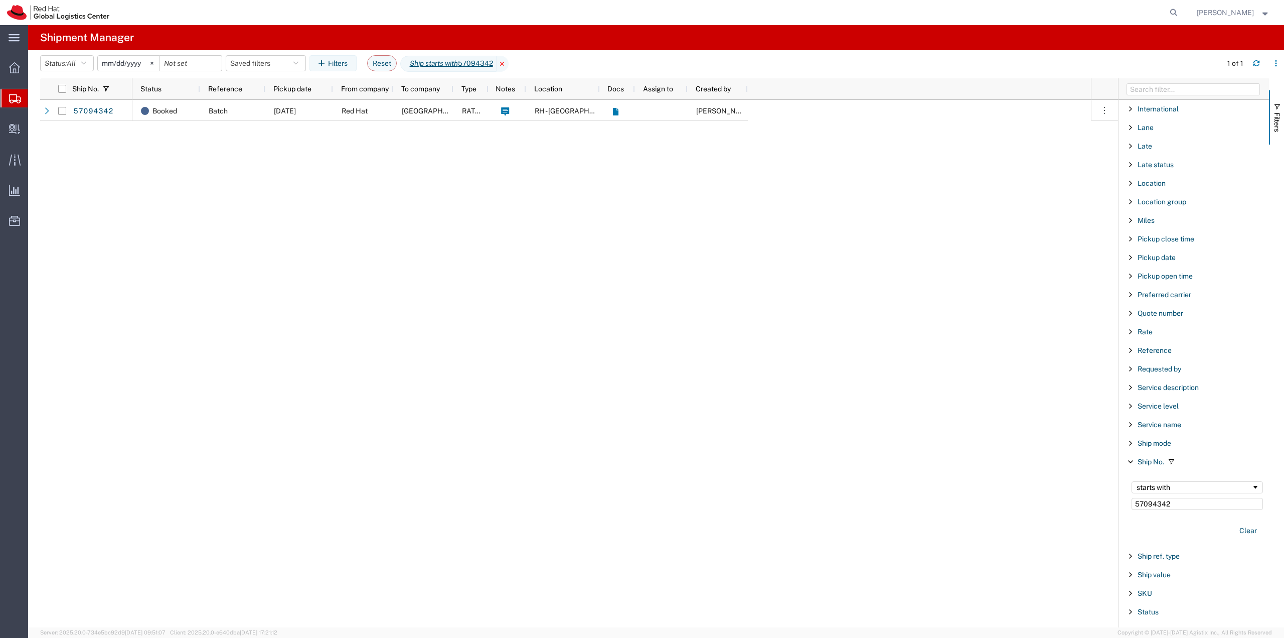
click at [509, 63] on icon at bounding box center [503, 64] width 12 height 16
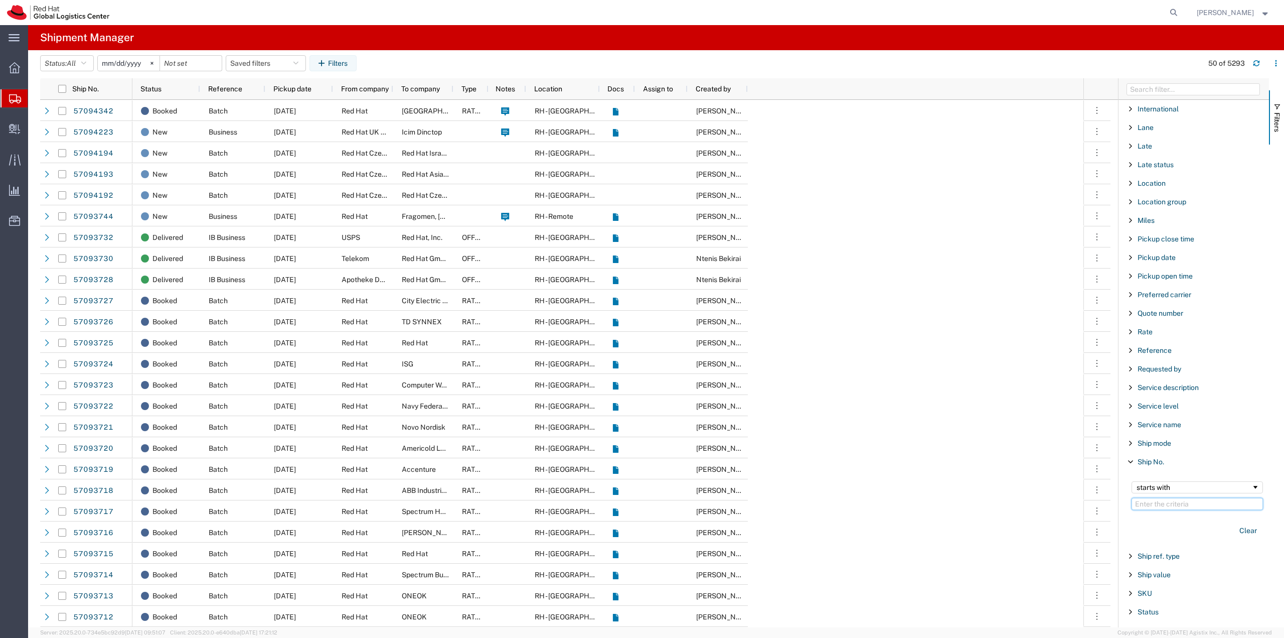
paste input "57093690"
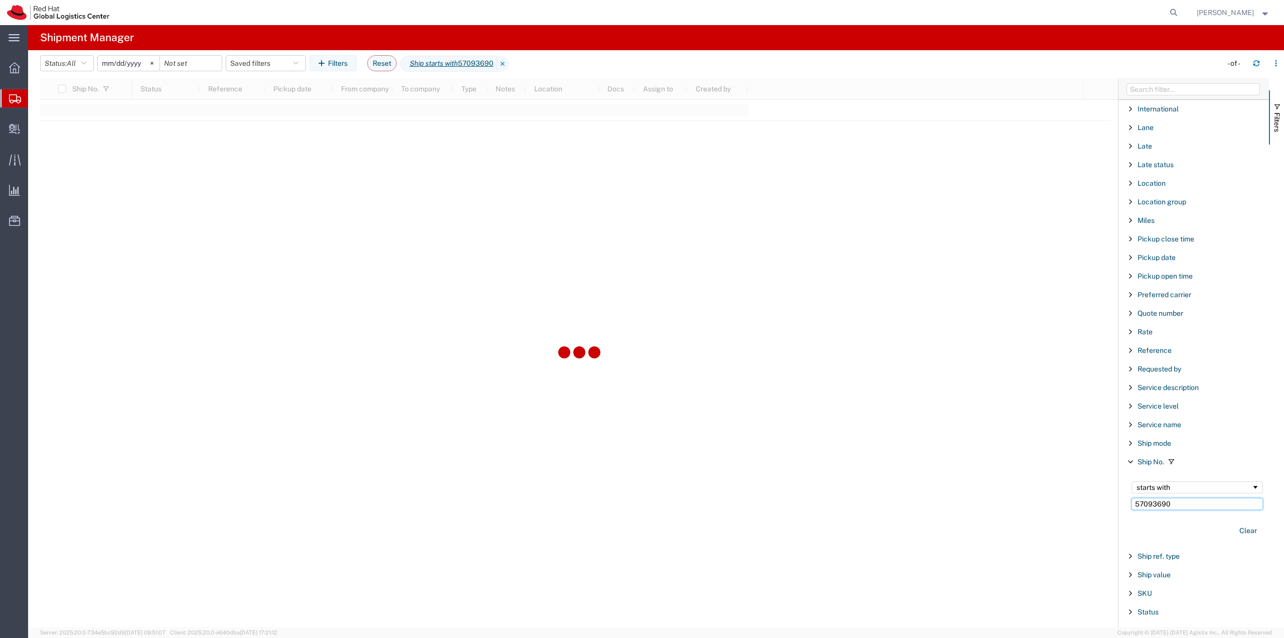
type input "57093690"
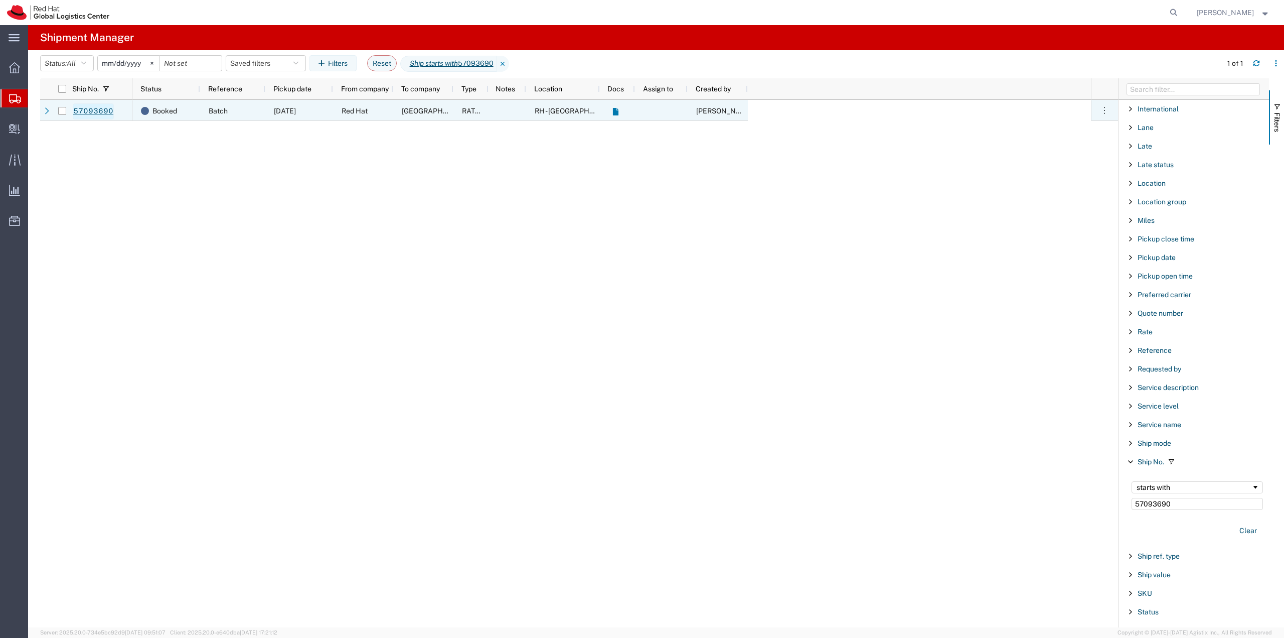
click at [93, 109] on link "57093690" at bounding box center [93, 111] width 41 height 16
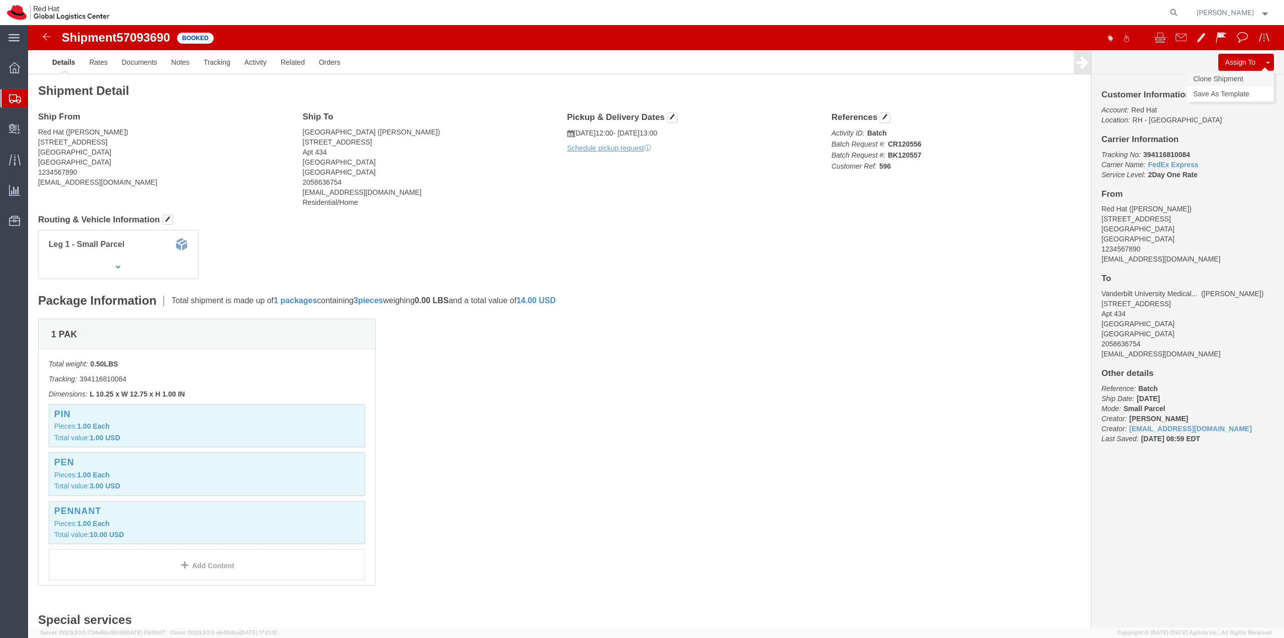
click link "Clone Shipment"
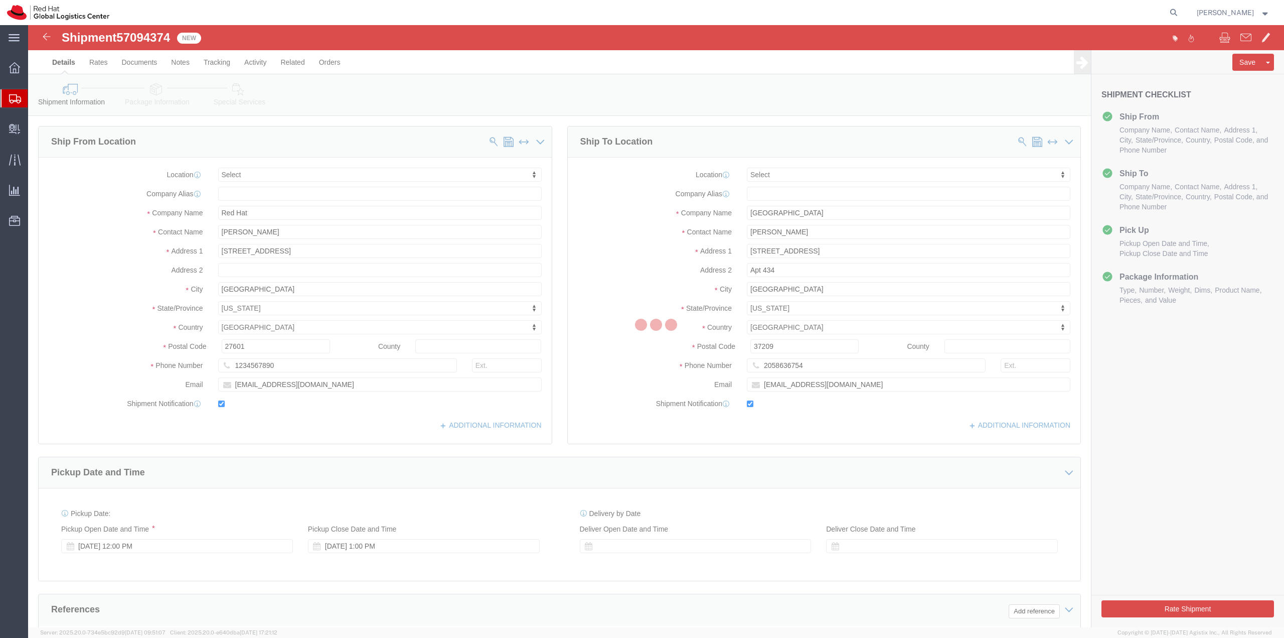
select select
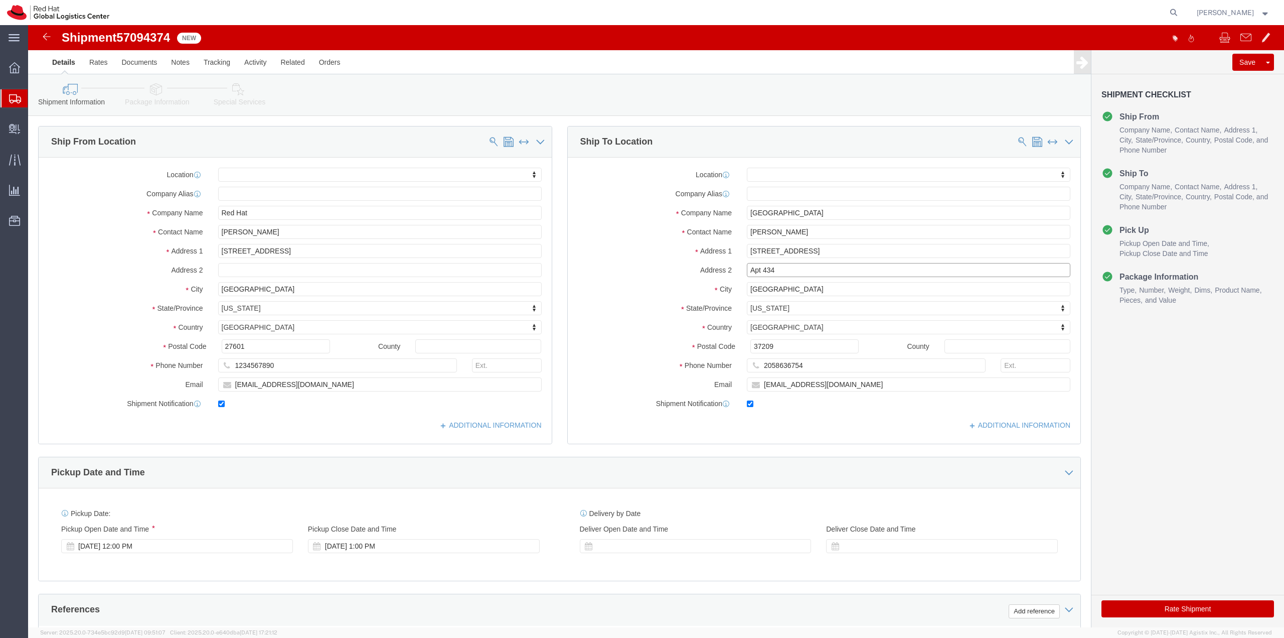
drag, startPoint x: 741, startPoint y: 245, endPoint x: 735, endPoint y: 245, distance: 6.0
click input "Apt 434"
type input "Apt 409"
click button "Rate Shipment"
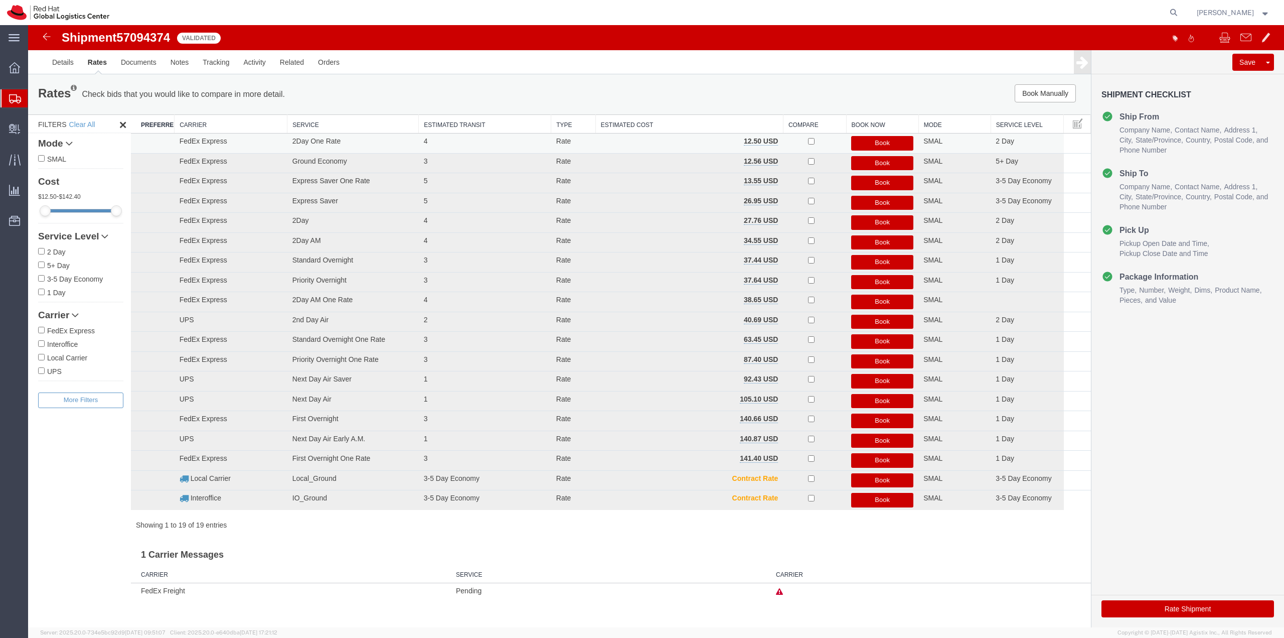
click at [865, 138] on button "Book" at bounding box center [882, 143] width 62 height 15
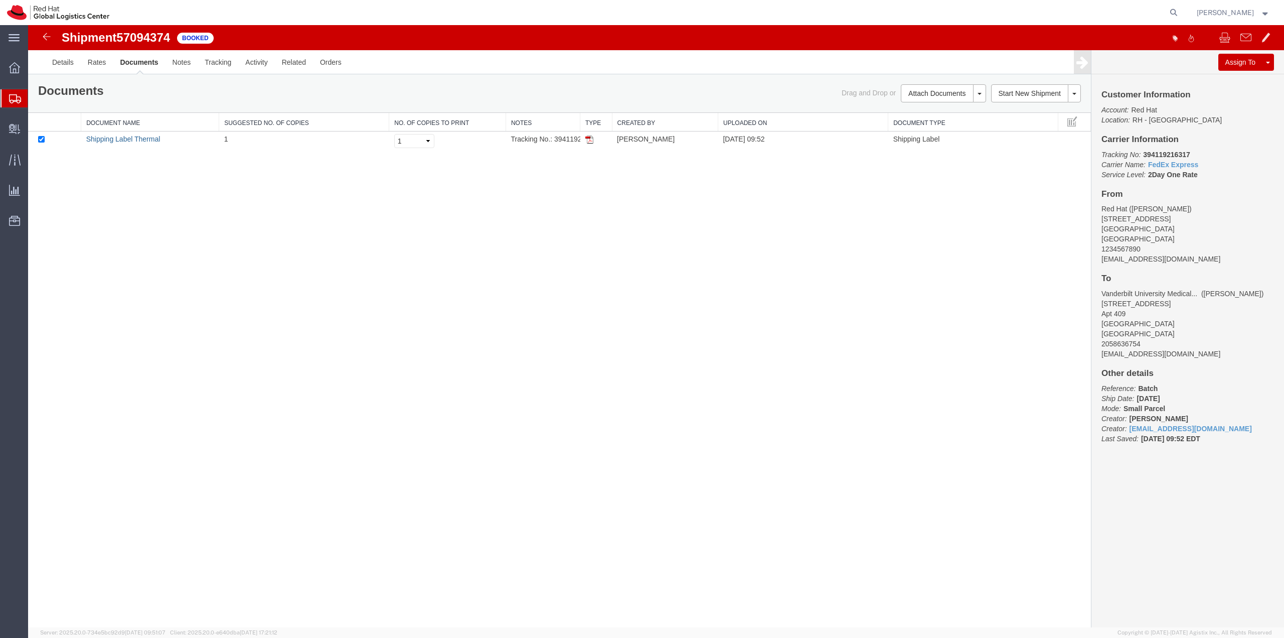
drag, startPoint x: 140, startPoint y: 138, endPoint x: 239, endPoint y: 85, distance: 112.4
click at [140, 138] on link "Shipping Label Thermal" at bounding box center [123, 139] width 74 height 8
click at [40, 37] on link at bounding box center [47, 37] width 20 height 20
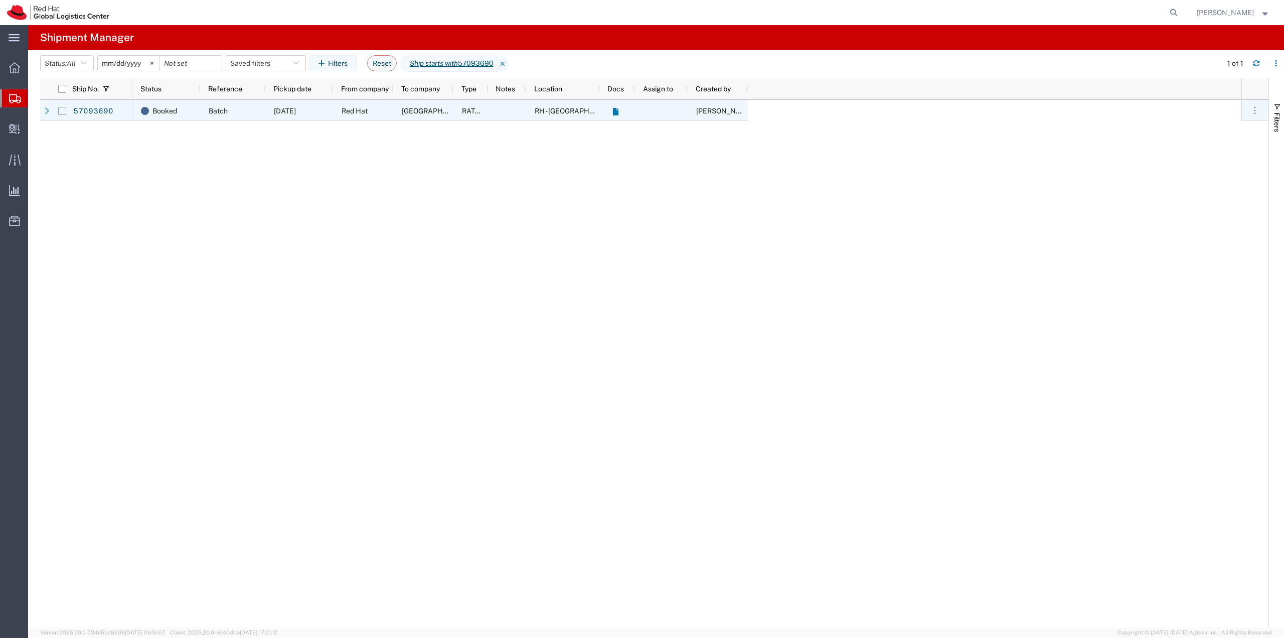
click at [65, 113] on input "Press Space to toggle row selection (unchecked)" at bounding box center [62, 111] width 8 height 8
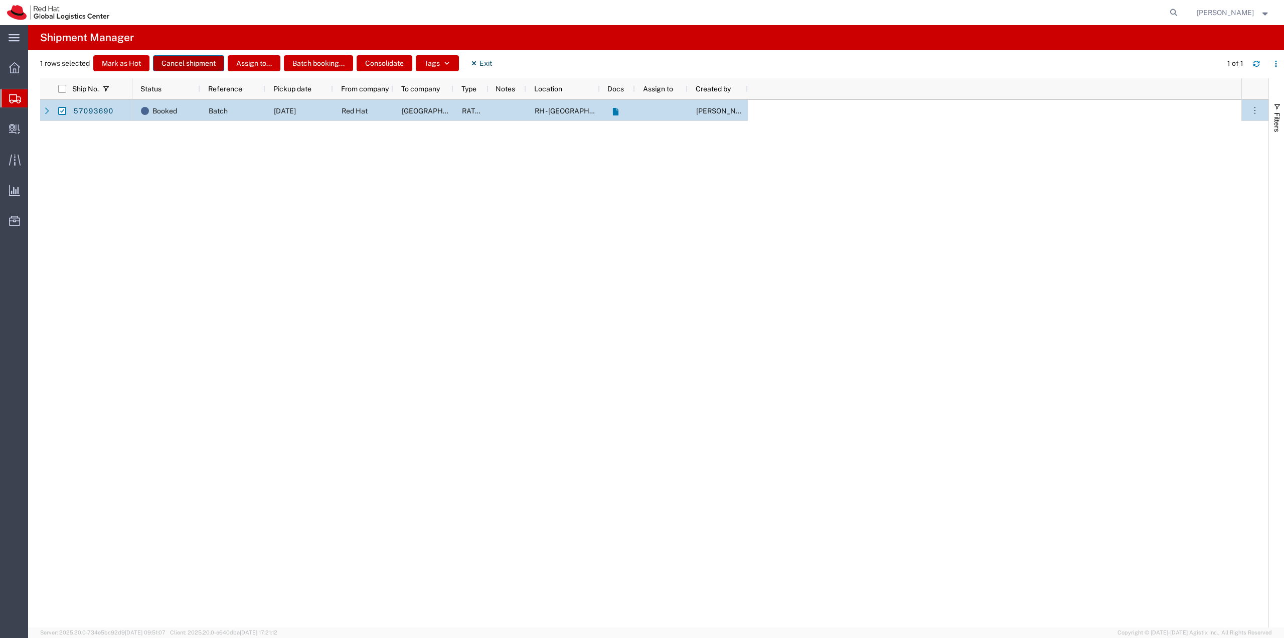
click at [197, 58] on button "Cancel shipment" at bounding box center [188, 63] width 71 height 16
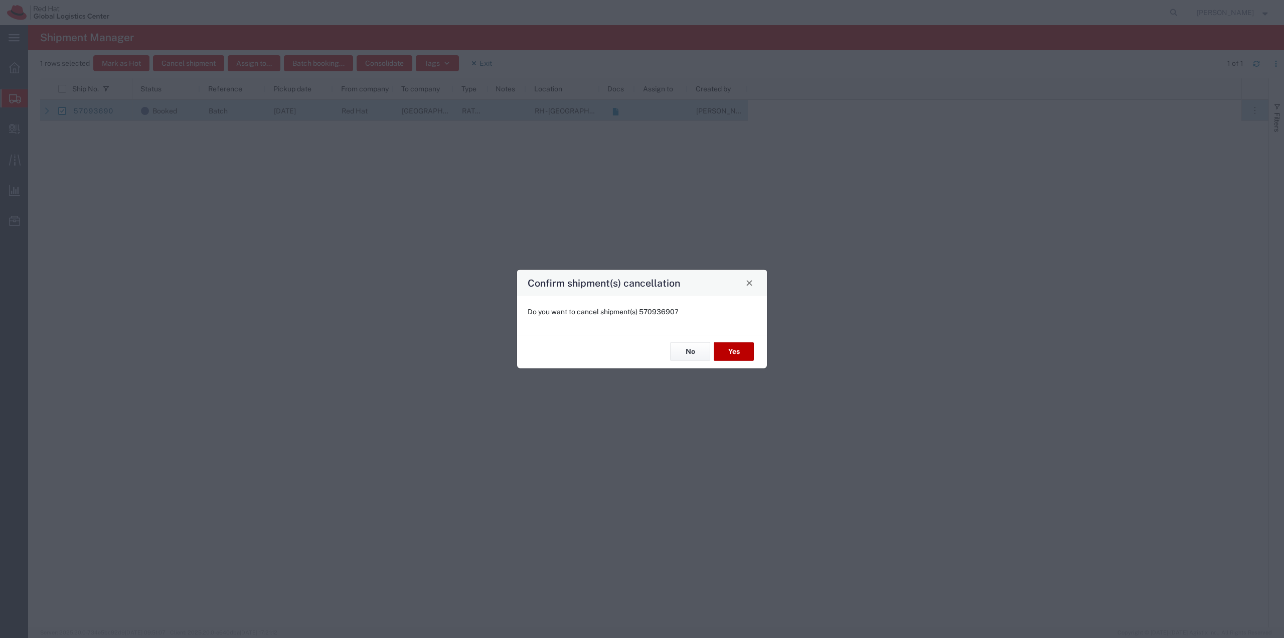
click at [732, 359] on button "Yes" at bounding box center [734, 351] width 40 height 19
checkbox input "false"
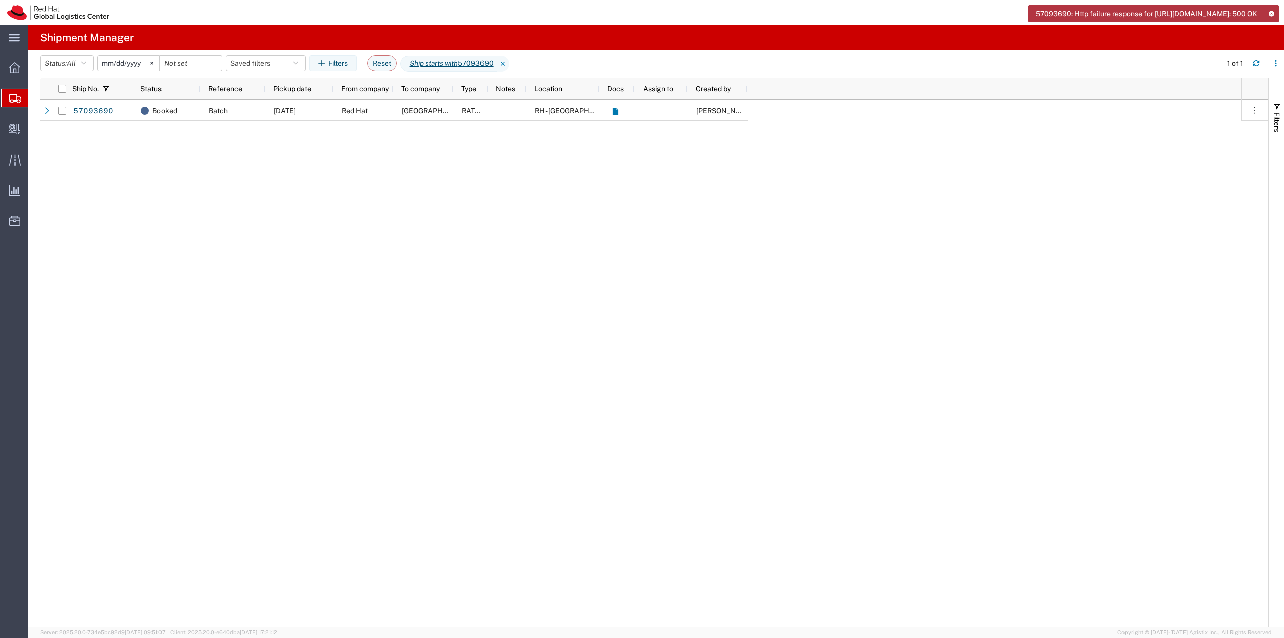
click at [1274, 13] on icon at bounding box center [1271, 14] width 7 height 6
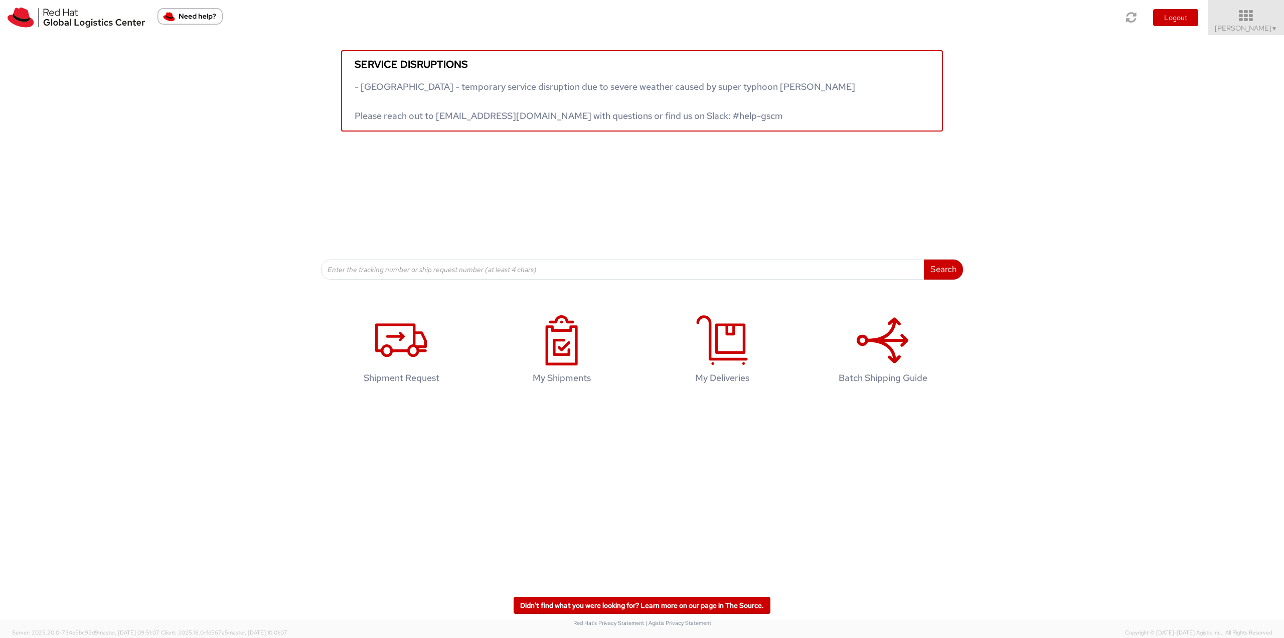
click at [1259, 21] on icon at bounding box center [1246, 16] width 88 height 14
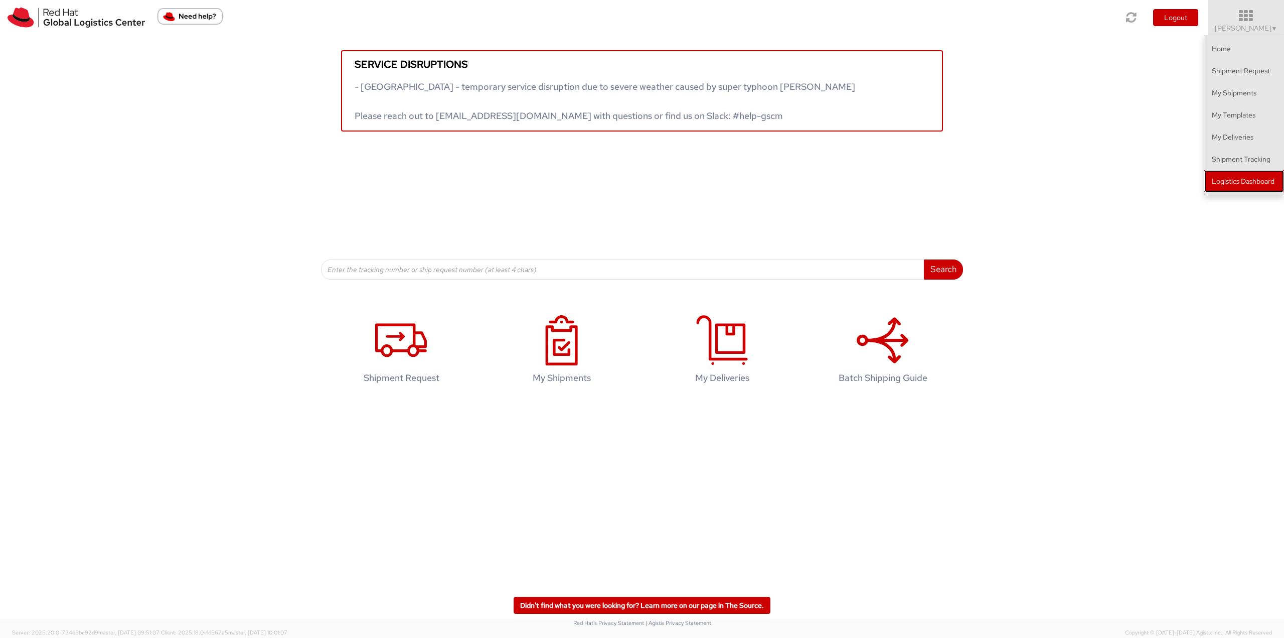
click at [1251, 178] on link "Logistics Dashboard" at bounding box center [1244, 181] width 80 height 22
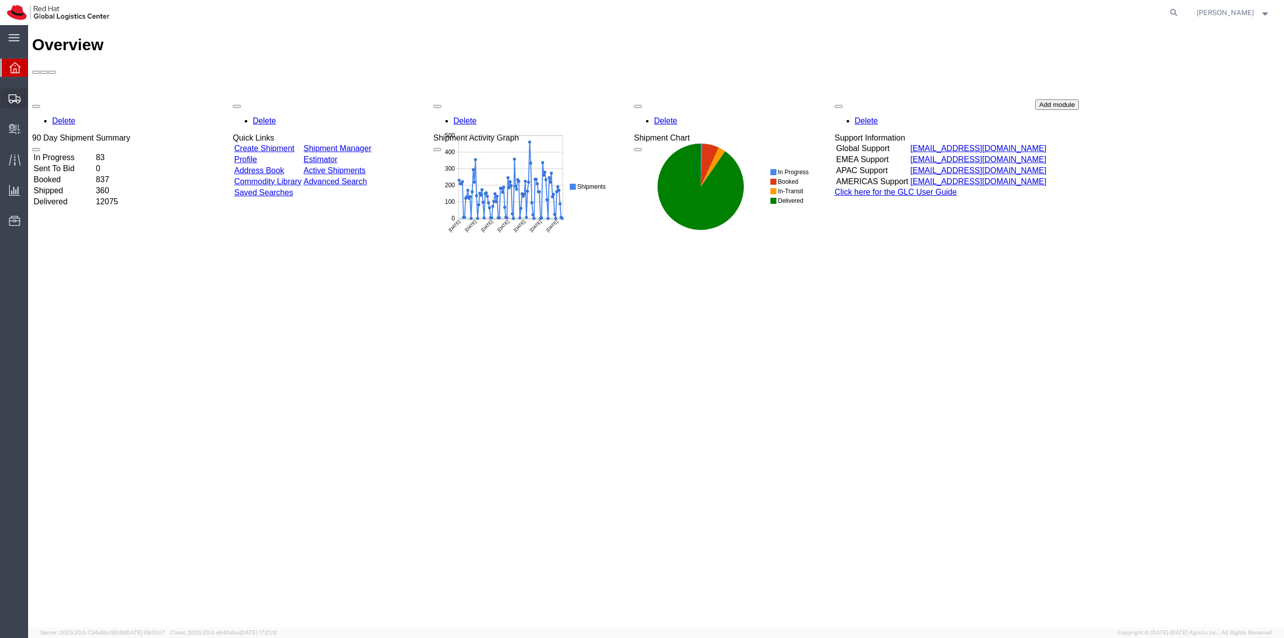
click at [0, 0] on span "Shipment Manager" at bounding box center [0, 0] width 0 height 0
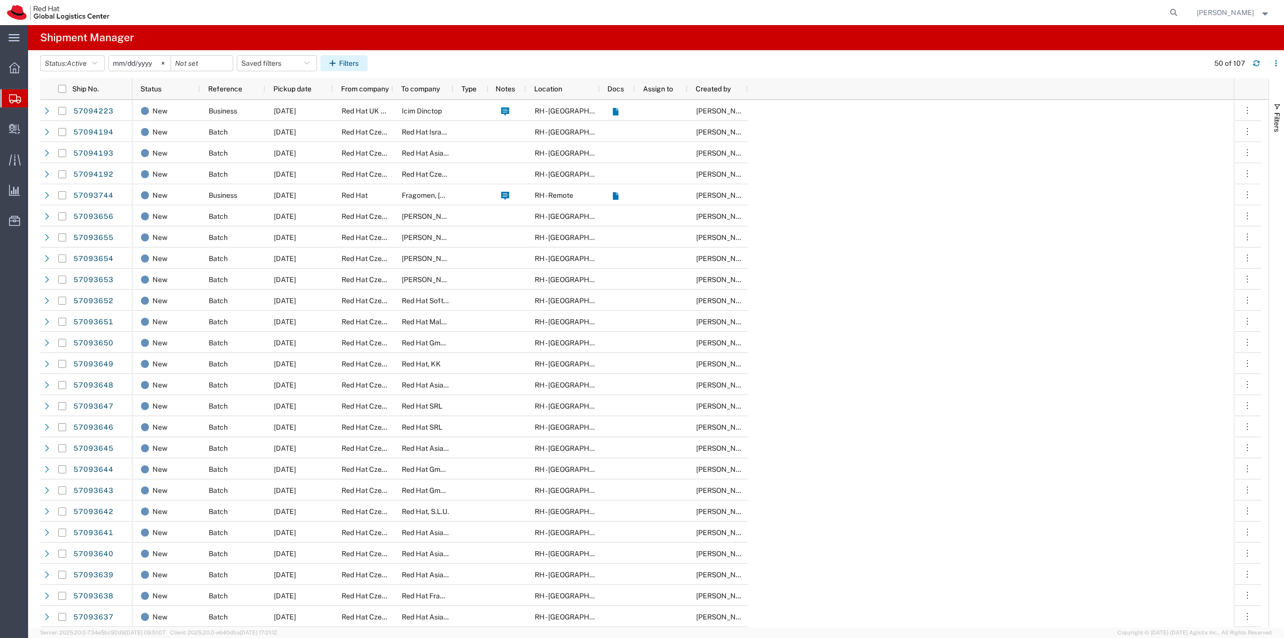
click at [346, 61] on button "Filters" at bounding box center [344, 63] width 47 height 16
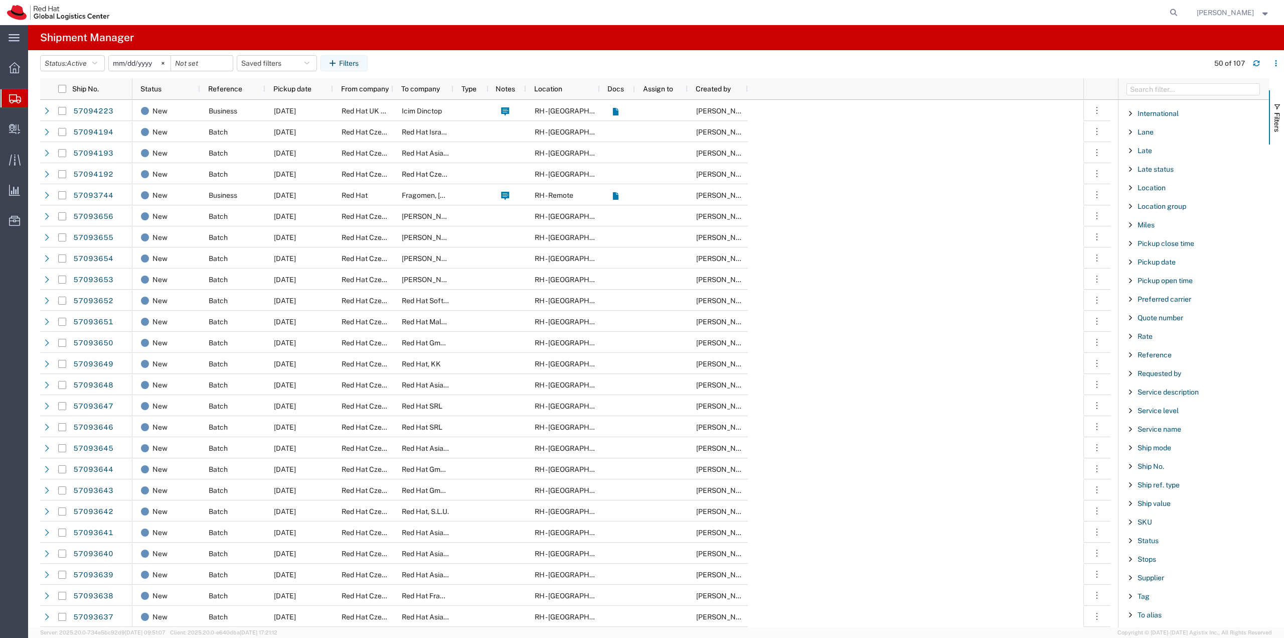
scroll to position [552, 0]
click at [1146, 411] on span "Ship No." at bounding box center [1151, 411] width 27 height 8
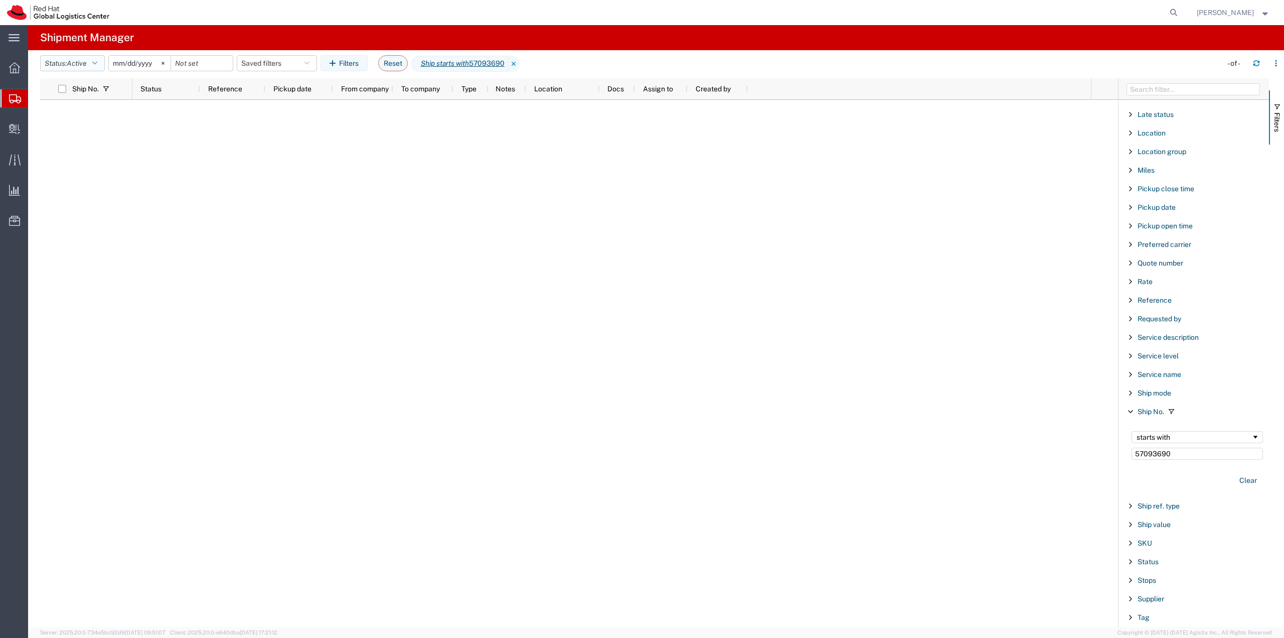
type input "57093690"
click at [102, 61] on button "Status: Active" at bounding box center [72, 63] width 65 height 16
click at [75, 113] on span "All" at bounding box center [99, 116] width 117 height 16
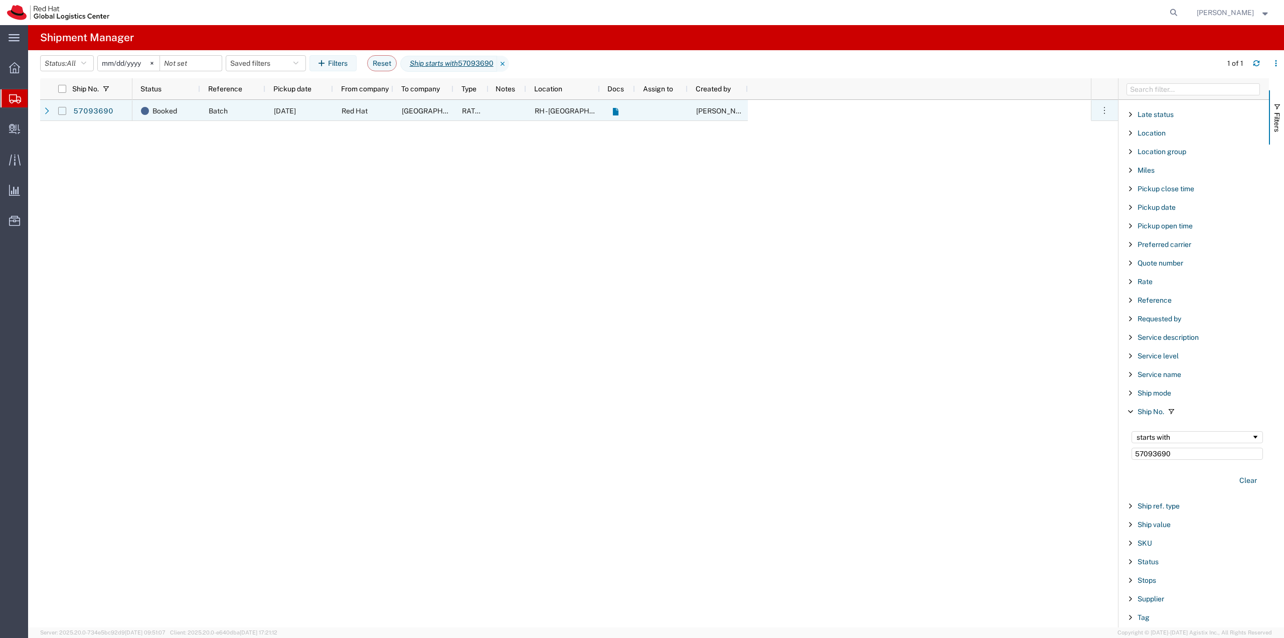
click at [63, 107] on input "Press Space to toggle row selection (unchecked)" at bounding box center [62, 111] width 8 height 8
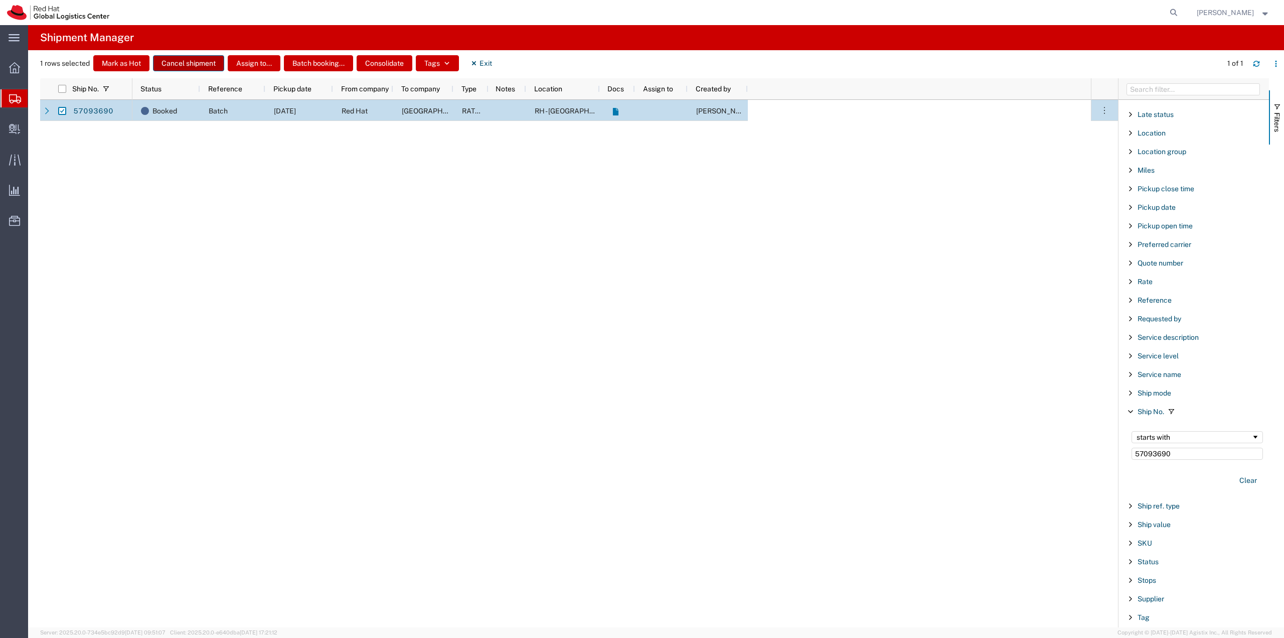
click at [204, 67] on button "Cancel shipment" at bounding box center [188, 63] width 71 height 16
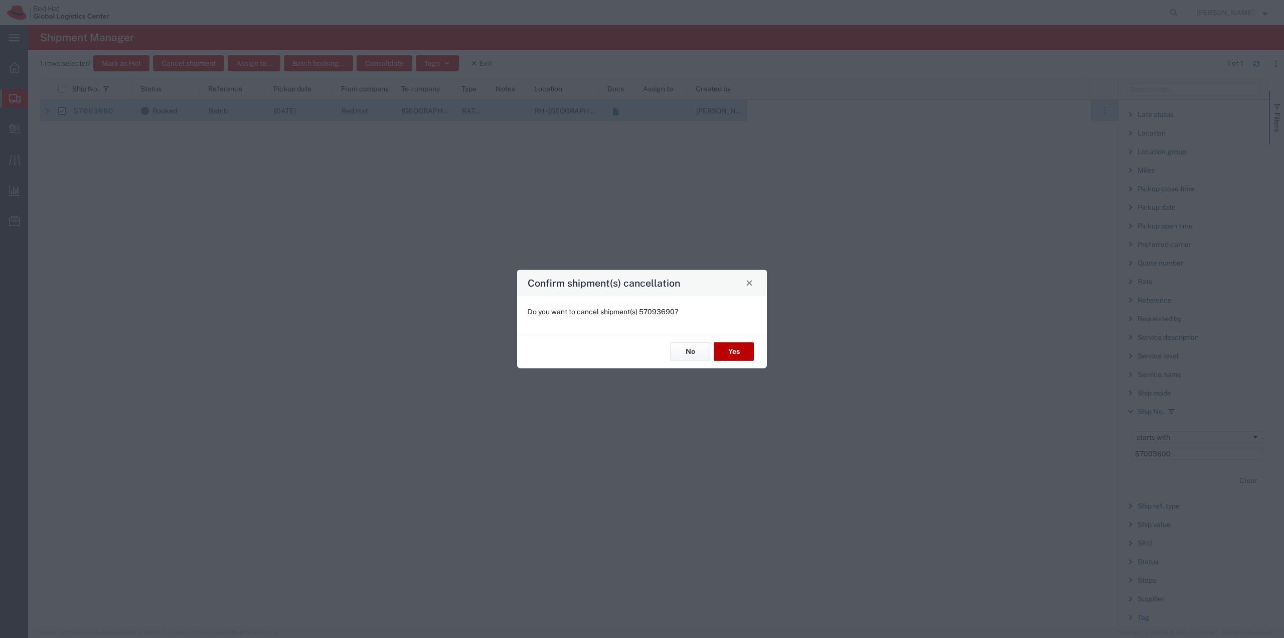
click at [737, 351] on button "Yes" at bounding box center [734, 351] width 40 height 19
checkbox input "false"
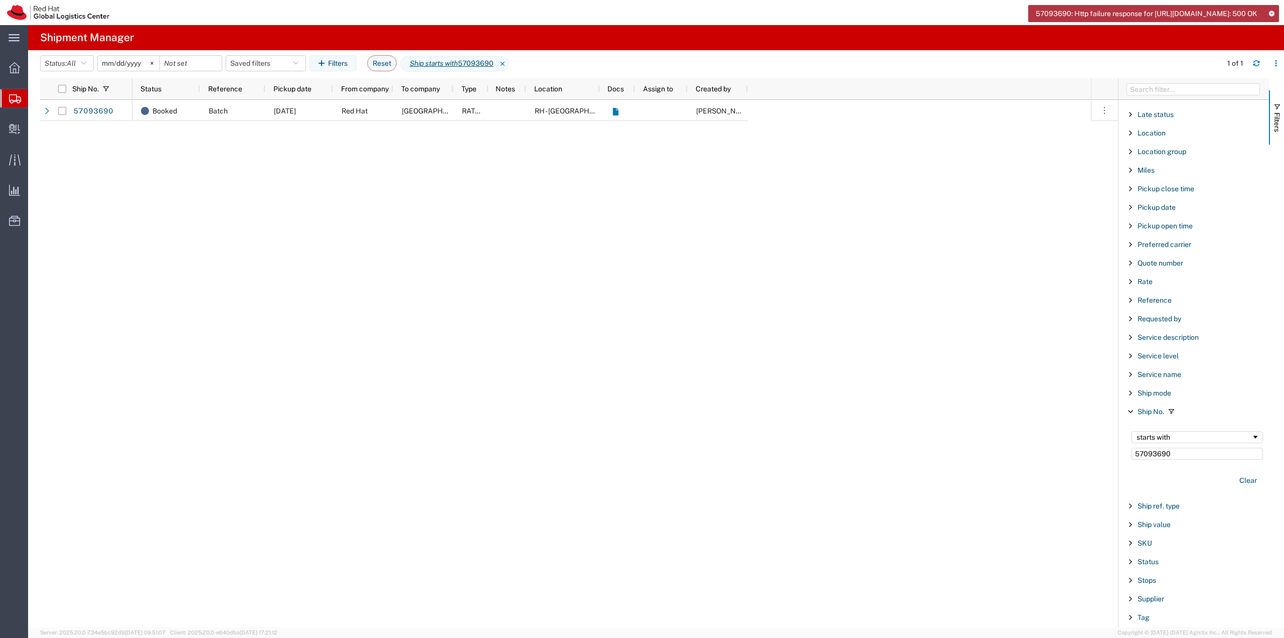
click at [1273, 13] on icon at bounding box center [1271, 14] width 7 height 6
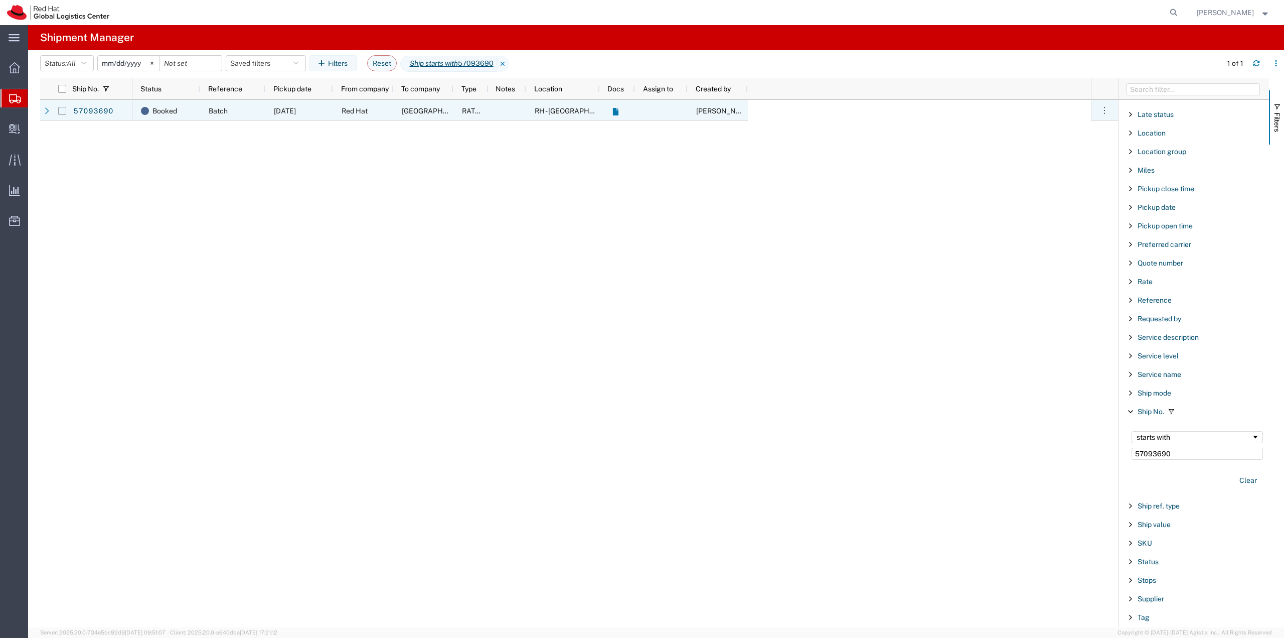
click at [59, 113] on input "Press Space to toggle row selection (unchecked)" at bounding box center [62, 111] width 8 height 8
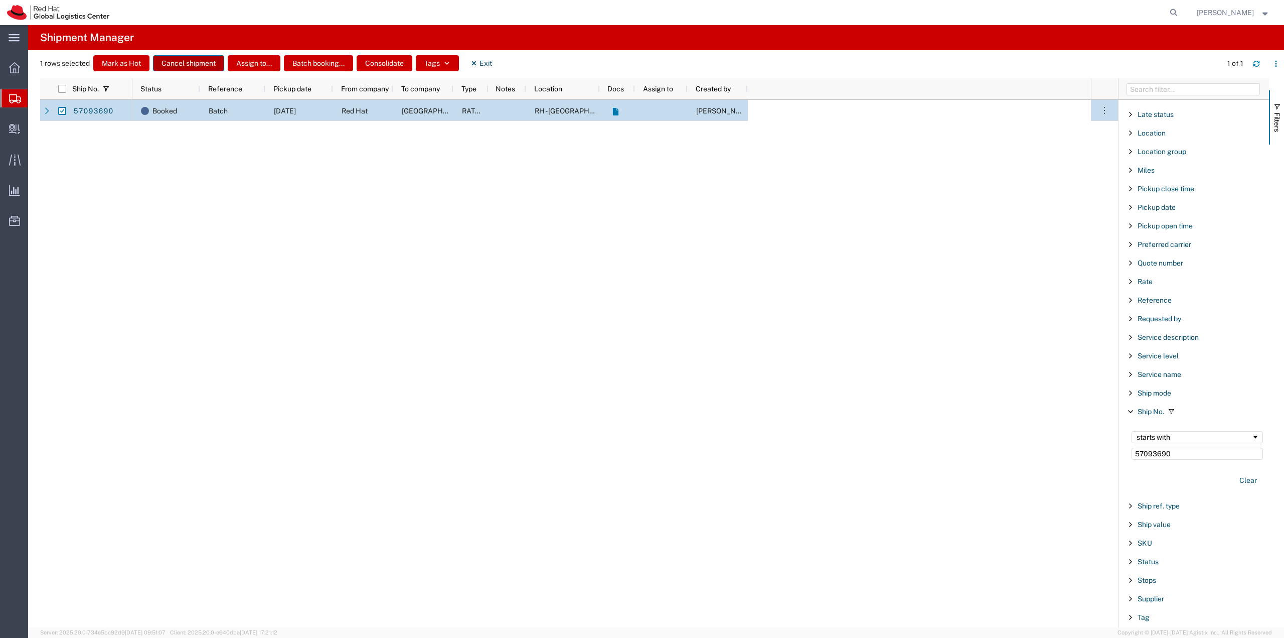
click at [198, 65] on button "Cancel shipment" at bounding box center [188, 63] width 71 height 16
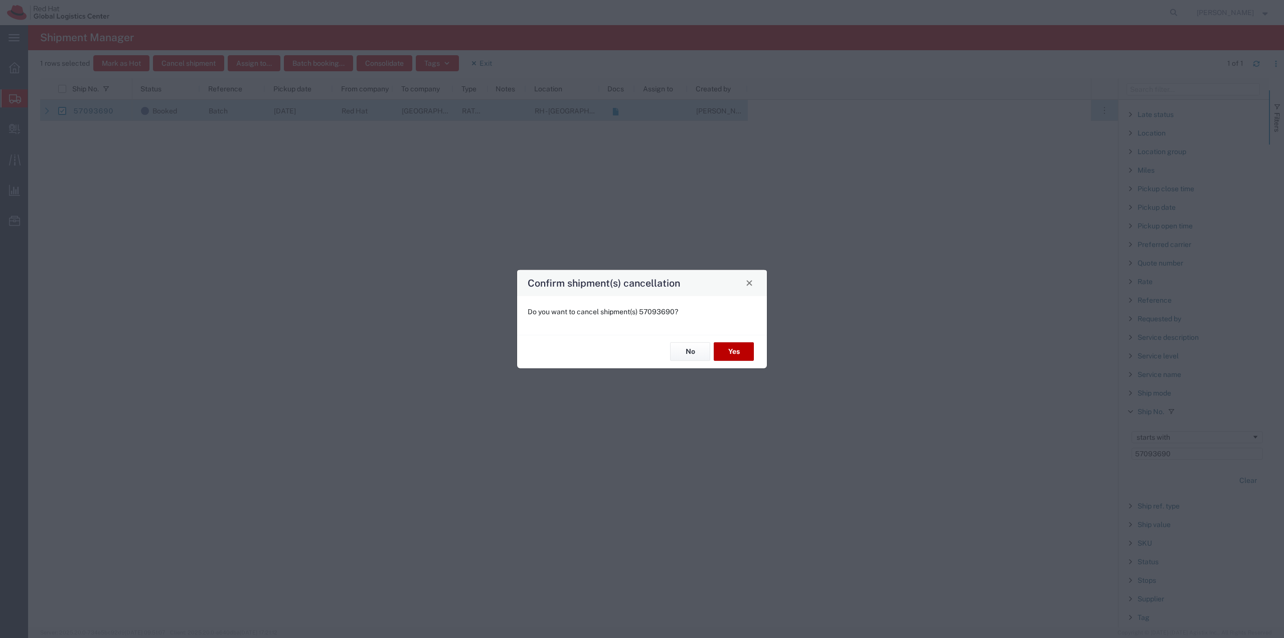
click at [744, 342] on button "Yes" at bounding box center [734, 351] width 40 height 19
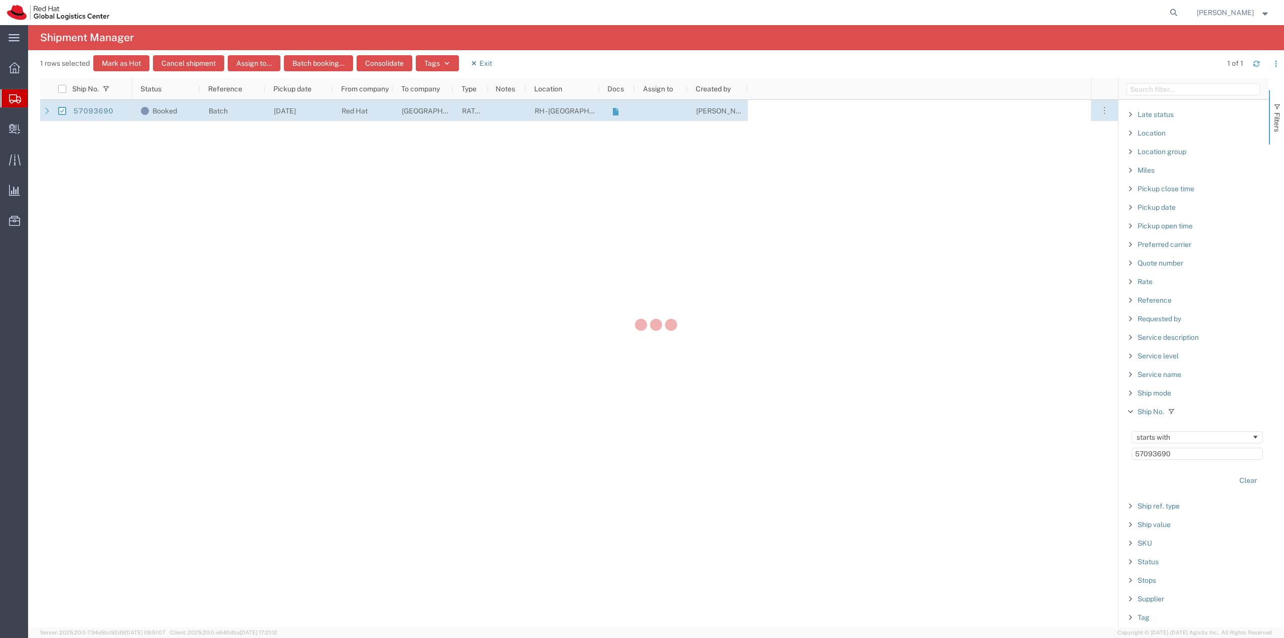
checkbox input "false"
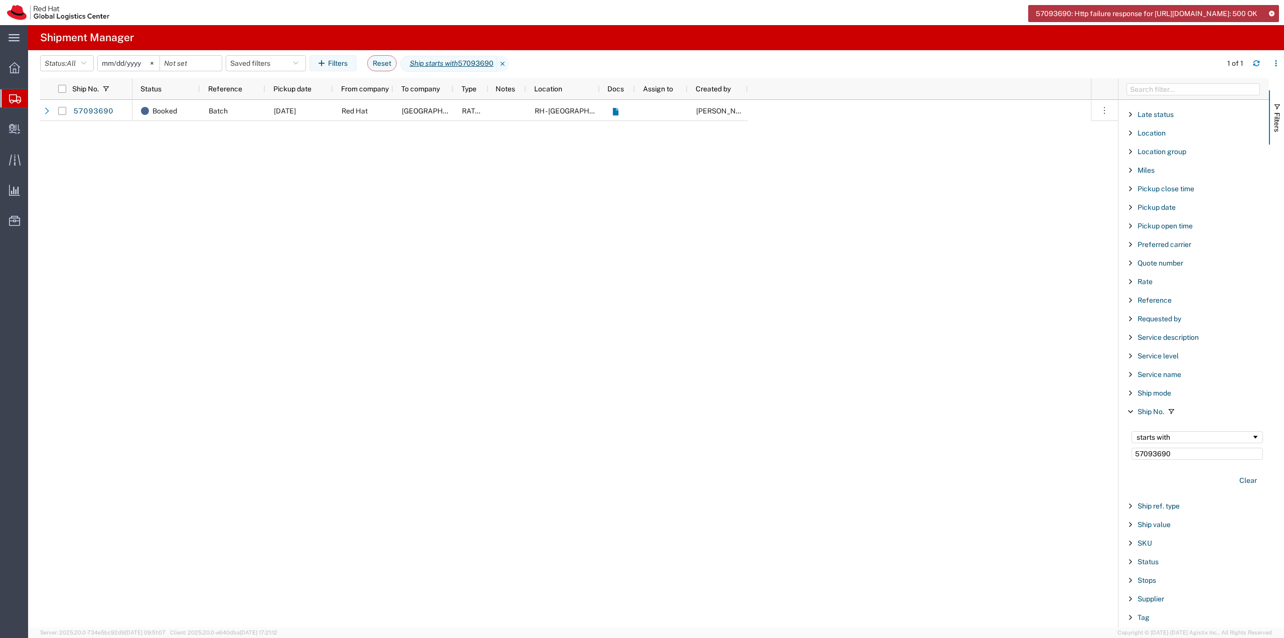
click at [1273, 12] on icon at bounding box center [1271, 14] width 7 height 6
